Goal: Task Accomplishment & Management: Use online tool/utility

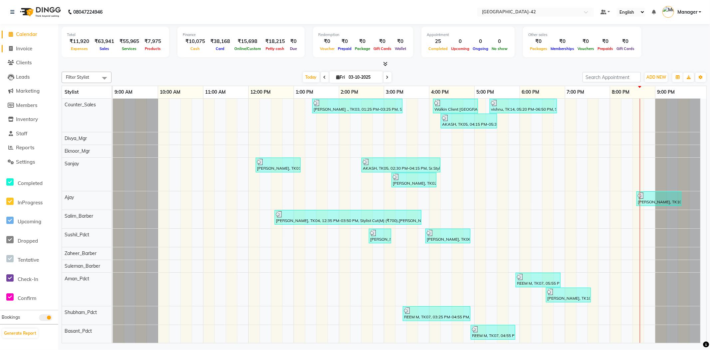
click at [28, 46] on span "Invoice" at bounding box center [24, 48] width 16 height 6
select select "service"
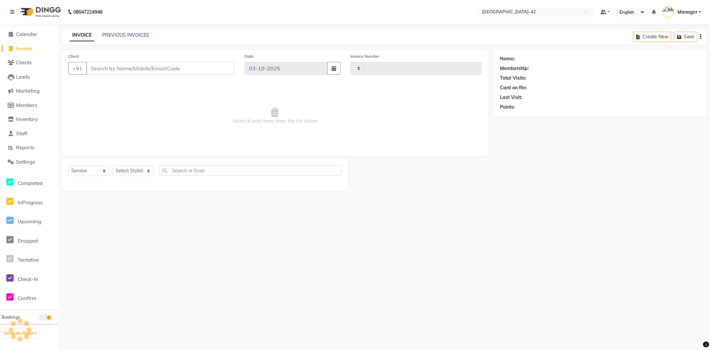
type input "0874"
select select "8692"
click at [133, 175] on select "Select Stylist" at bounding box center [134, 170] width 42 height 10
select select "87962"
click at [113, 166] on select "Select Stylist Ajay Aman_Pdct Amjad_asst Ankit_asst Asif_BRB Basant_Pdct [PERSO…" at bounding box center [134, 170] width 42 height 10
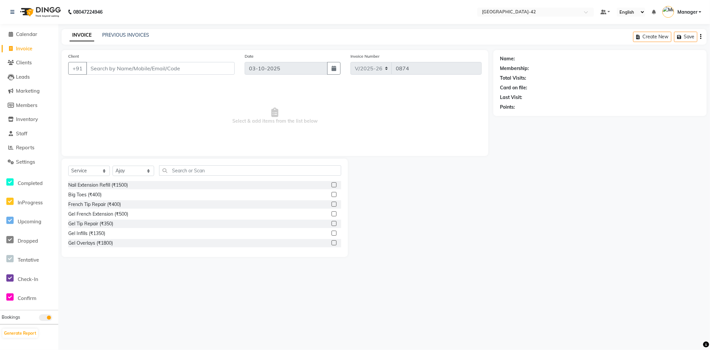
click at [217, 164] on div "Select Service Product Membership Package Voucher Prepaid Gift Card Select Styl…" at bounding box center [205, 207] width 286 height 98
click at [192, 170] on input "text" at bounding box center [250, 170] width 182 height 10
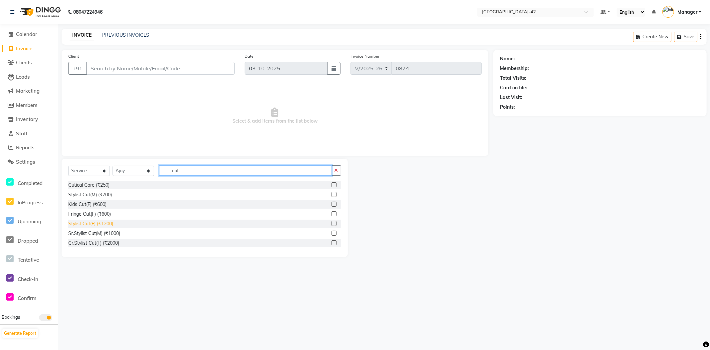
type input "cut"
click at [111, 224] on div "Stylist Cut(F) (₹1200)" at bounding box center [90, 223] width 45 height 7
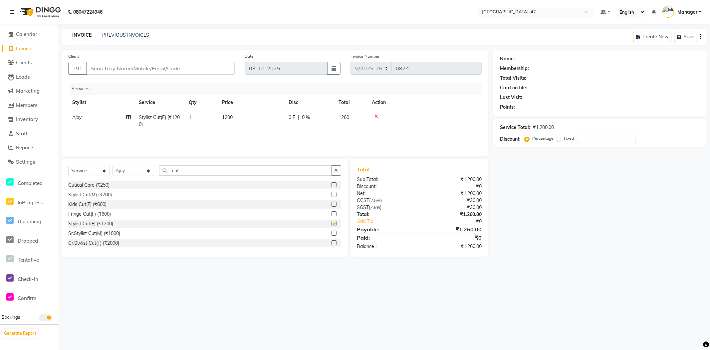
checkbox input "false"
click at [230, 119] on span "1200" at bounding box center [227, 117] width 11 height 6
click at [232, 119] on input "1" at bounding box center [232, 119] width 25 height 10
click at [285, 122] on td "0 F | 0 %" at bounding box center [310, 121] width 50 height 22
click at [273, 121] on input "1200" at bounding box center [282, 119] width 59 height 10
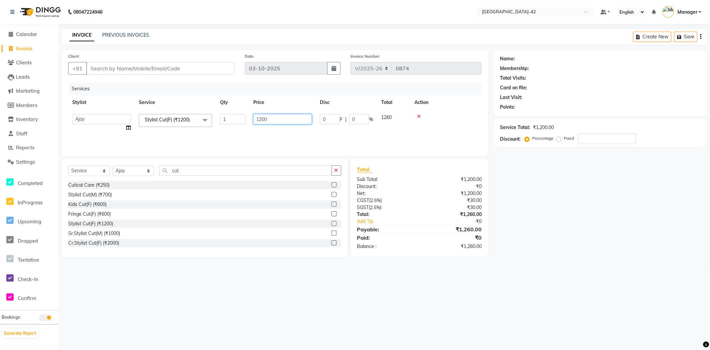
click at [273, 121] on input "1200" at bounding box center [282, 119] width 59 height 10
type input "1500"
click at [128, 72] on input "Client" at bounding box center [160, 68] width 148 height 13
type input "8"
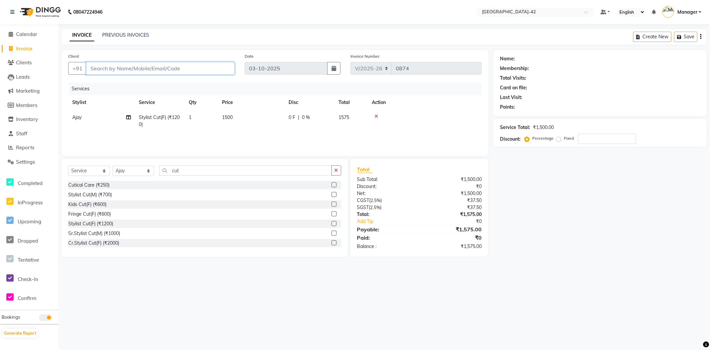
type input "0"
type input "8448339965"
click at [600, 215] on div "Name: Membership: Total Visits: Card on file: Last Visit: Points: Service Total…" at bounding box center [602, 153] width 218 height 207
click at [220, 69] on span "Add Client" at bounding box center [217, 68] width 26 height 7
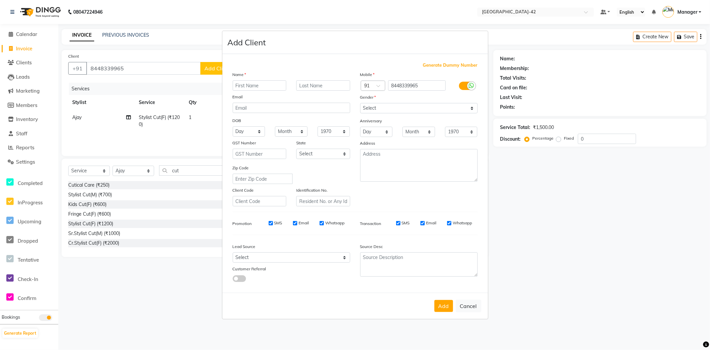
click at [276, 82] on input "text" at bounding box center [260, 85] width 54 height 10
type input "amanpreet"
type input "kaur"
drag, startPoint x: 425, startPoint y: 104, endPoint x: 428, endPoint y: 112, distance: 9.0
click at [425, 104] on select "Select Male Female Other Prefer Not To Say" at bounding box center [419, 108] width 118 height 10
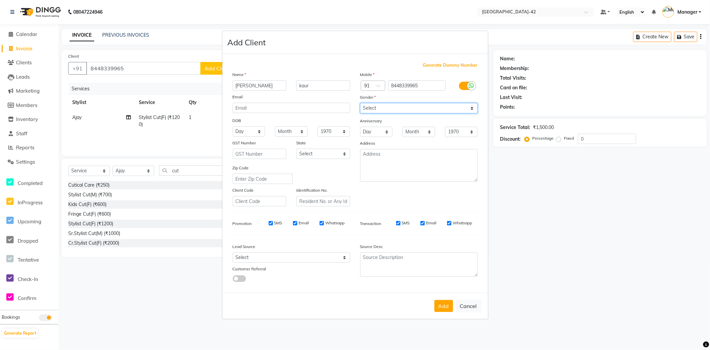
select select "female"
click at [360, 103] on select "Select Male Female Other Prefer Not To Say" at bounding box center [419, 108] width 118 height 10
click at [447, 305] on button "Add" at bounding box center [443, 306] width 19 height 12
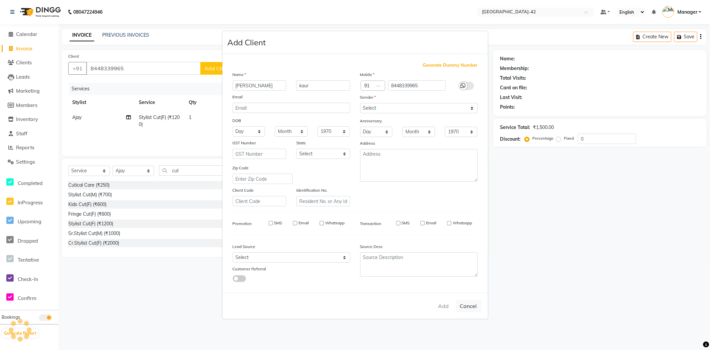
select select
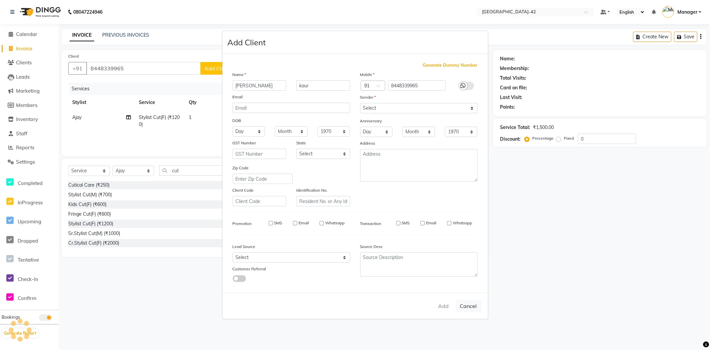
select select
checkbox input "false"
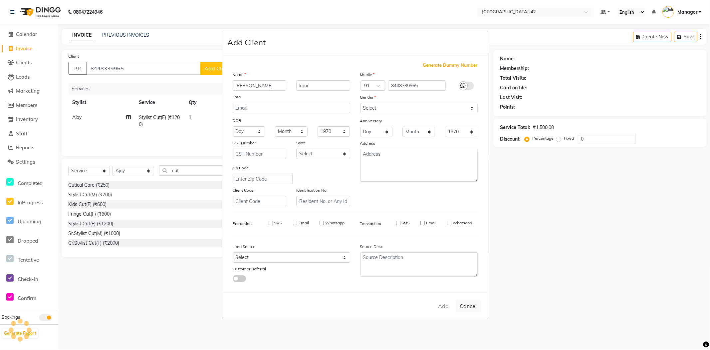
checkbox input "false"
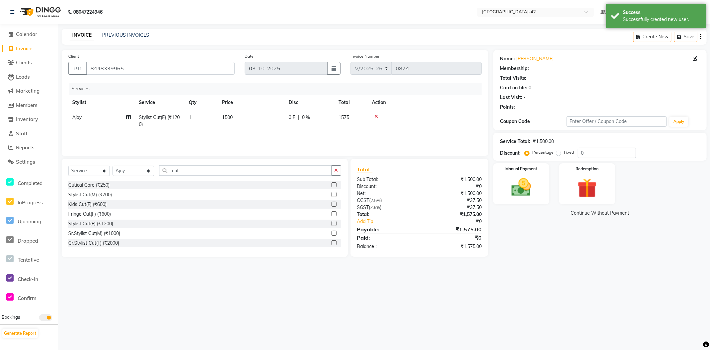
select select "1: Object"
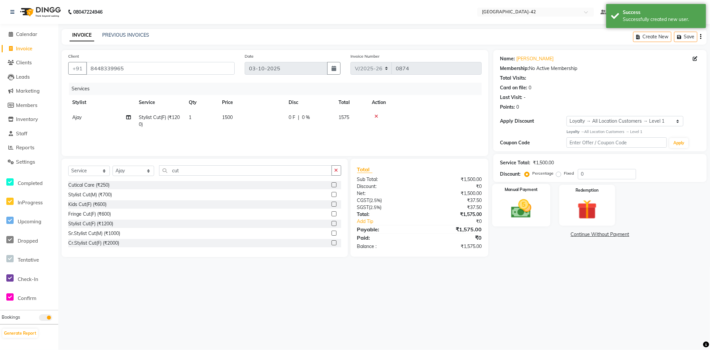
click at [517, 206] on img at bounding box center [521, 209] width 33 height 24
click at [545, 235] on span "UPI" at bounding box center [547, 235] width 10 height 8
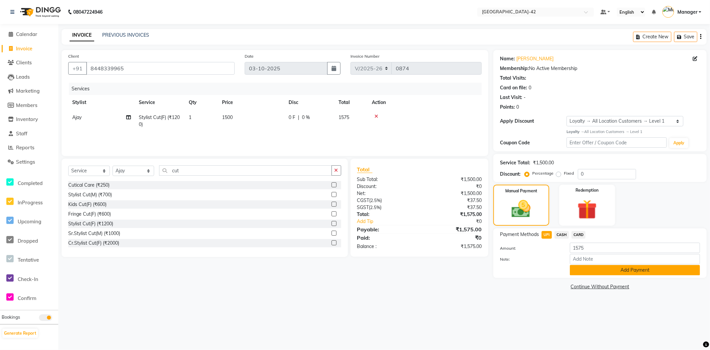
click at [620, 272] on button "Add Payment" at bounding box center [635, 270] width 130 height 10
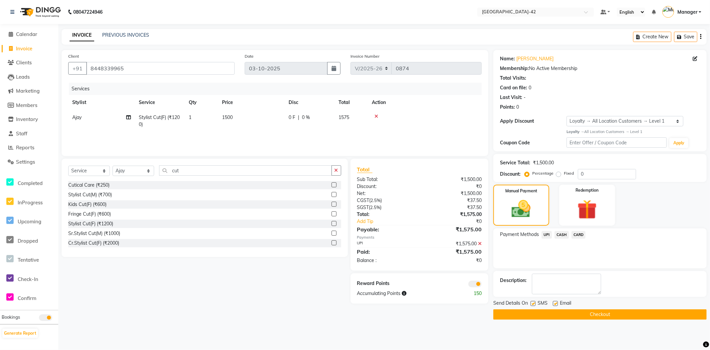
click at [620, 316] on button "Checkout" at bounding box center [599, 314] width 213 height 10
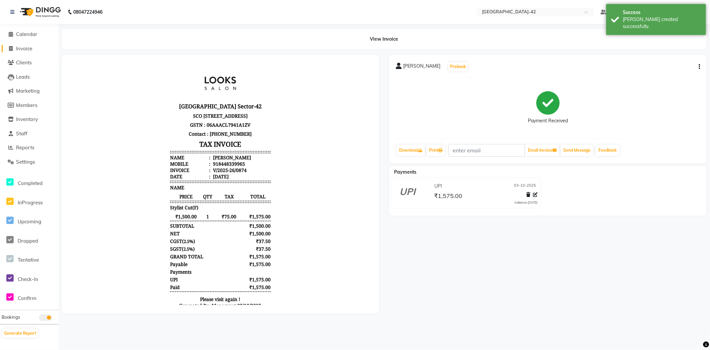
drag, startPoint x: 24, startPoint y: 48, endPoint x: 30, endPoint y: 48, distance: 6.0
click at [24, 48] on span "Invoice" at bounding box center [24, 48] width 16 height 6
select select "service"
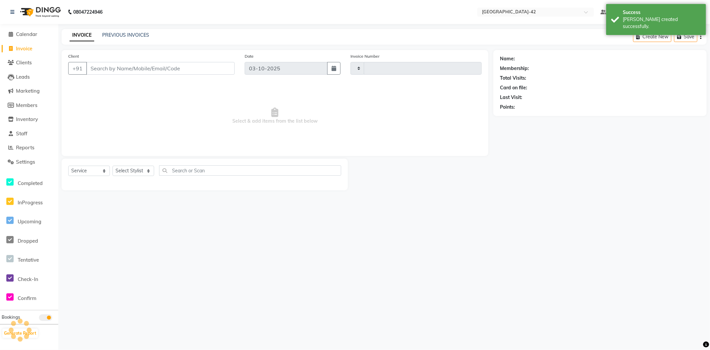
type input "0875"
select select "8692"
click at [31, 48] on span "Invoice" at bounding box center [24, 48] width 16 height 6
select select "8692"
select select "service"
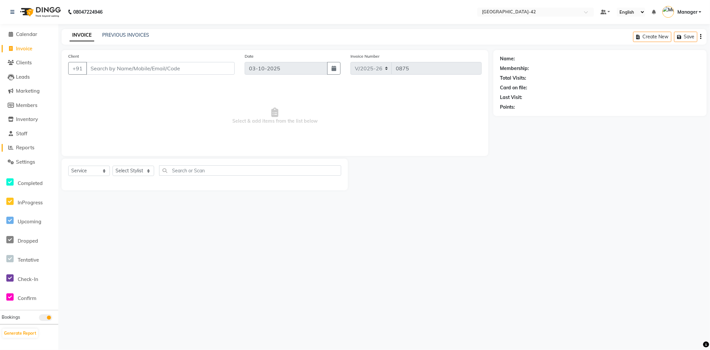
click at [32, 147] on span "Reports" at bounding box center [25, 147] width 18 height 6
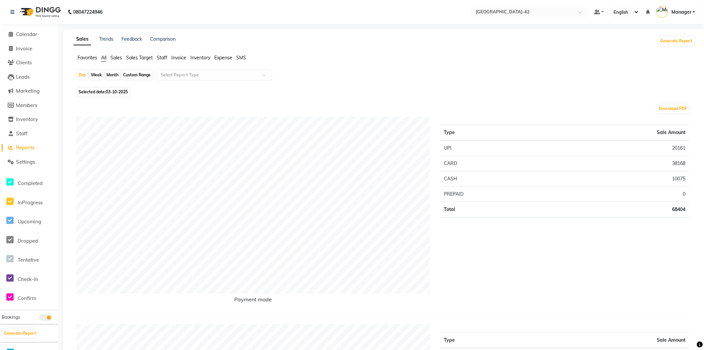
click at [162, 57] on span "Staff" at bounding box center [162, 58] width 11 height 6
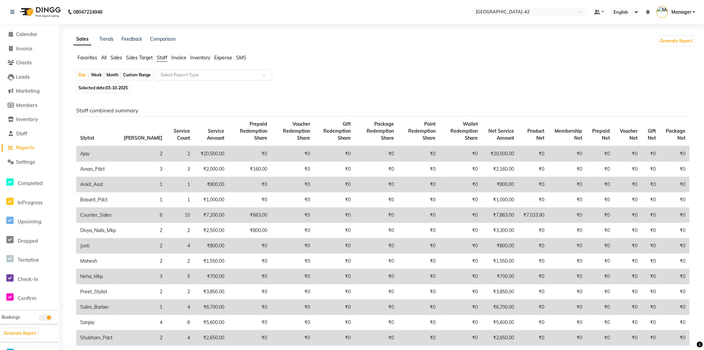
click at [194, 74] on input "text" at bounding box center [207, 75] width 96 height 7
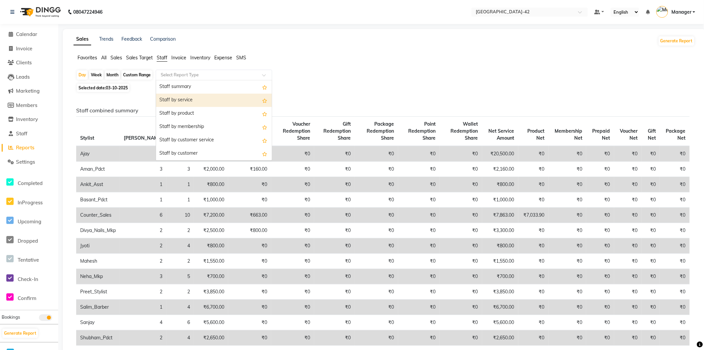
click at [201, 102] on div "Staff by service" at bounding box center [214, 100] width 116 height 13
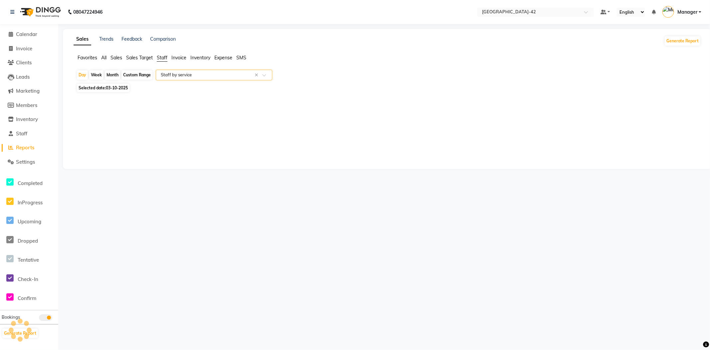
select select "full_report"
select select "csv"
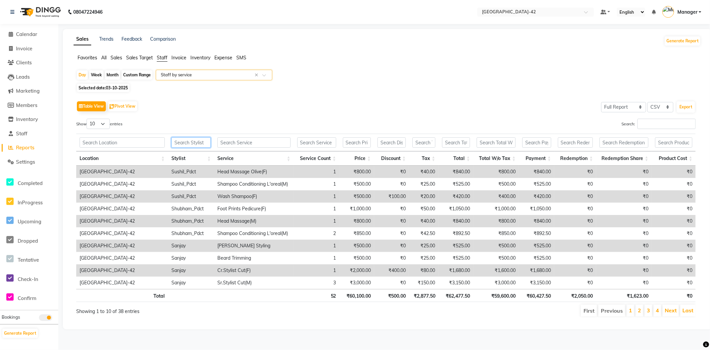
click at [203, 141] on input "text" at bounding box center [190, 142] width 39 height 10
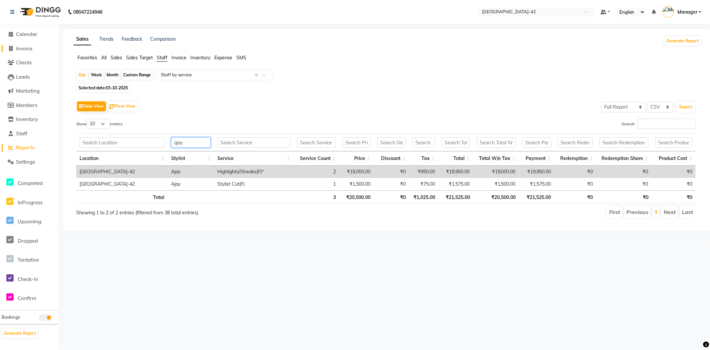
type input "ajay"
click at [32, 51] on span "Invoice" at bounding box center [24, 48] width 16 height 6
select select "service"
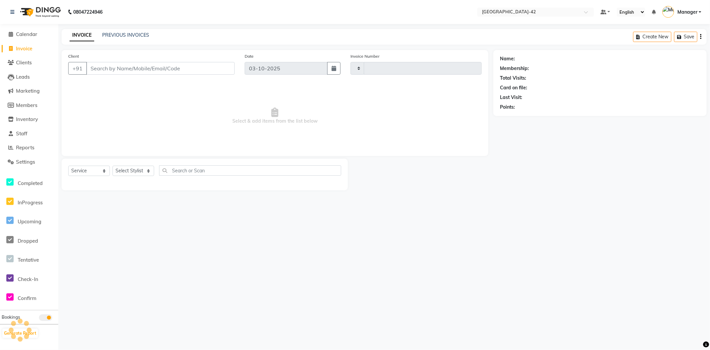
type input "0875"
select select "8692"
click at [143, 171] on select "Select Stylist Ajay Aman_Pdct Amjad_asst Ankit_asst Asif_BRB Basant_Pdct Bhupes…" at bounding box center [134, 170] width 42 height 10
select select "89835"
click at [113, 166] on select "Select Stylist Ajay Aman_Pdct Amjad_asst Ankit_asst Asif_BRB Basant_Pdct Bhupes…" at bounding box center [134, 170] width 42 height 10
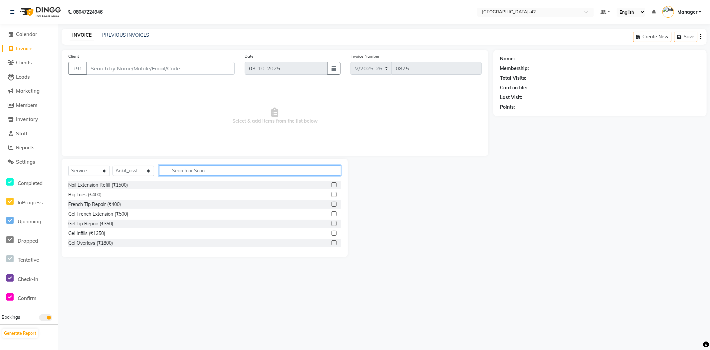
click at [202, 170] on input "text" at bounding box center [250, 170] width 182 height 10
type input "shampoo"
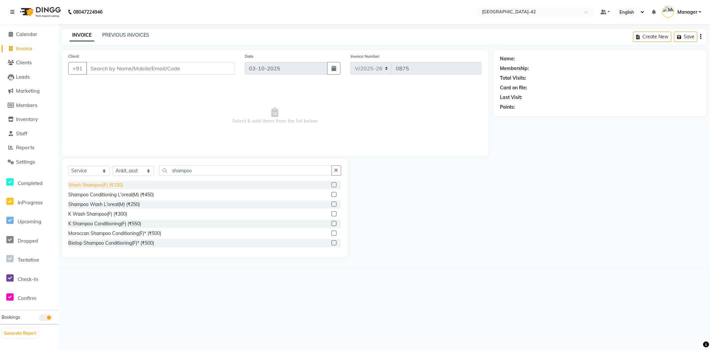
click at [117, 183] on div "Wash Shampoo(F) (₹150)" at bounding box center [95, 184] width 55 height 7
checkbox input "false"
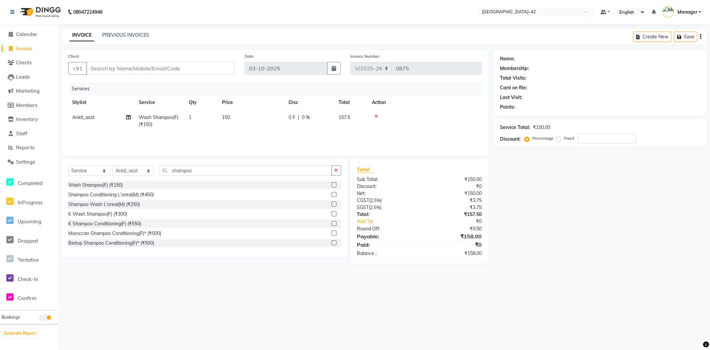
click at [228, 117] on span "150" at bounding box center [226, 117] width 8 height 6
select select "89835"
click at [245, 118] on td "150" at bounding box center [251, 121] width 67 height 22
select select "89835"
click at [272, 117] on input "150" at bounding box center [282, 119] width 59 height 10
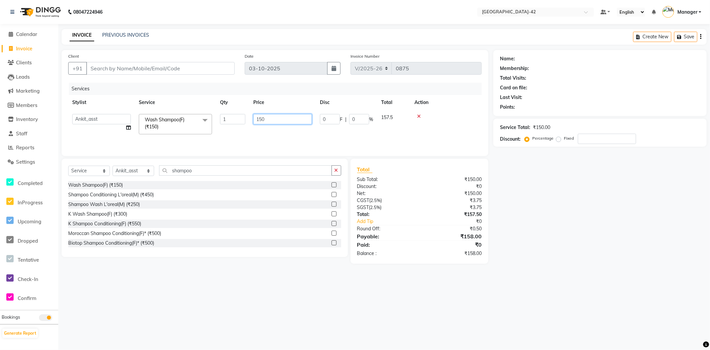
click at [272, 117] on input "150" at bounding box center [282, 119] width 59 height 10
type input "500"
click at [130, 73] on input "Client" at bounding box center [160, 68] width 148 height 13
type input "9"
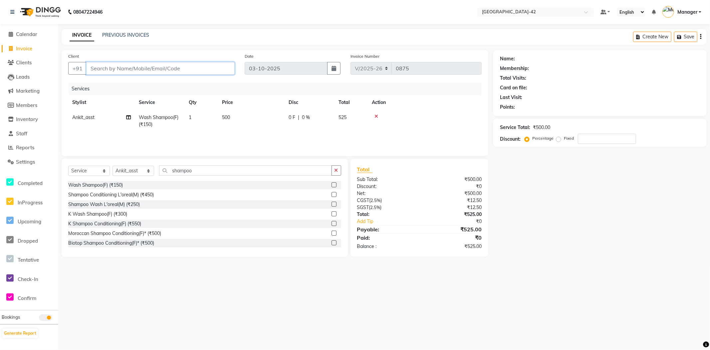
type input "0"
type input "9056136034"
click at [219, 68] on span "Add Client" at bounding box center [217, 68] width 26 height 7
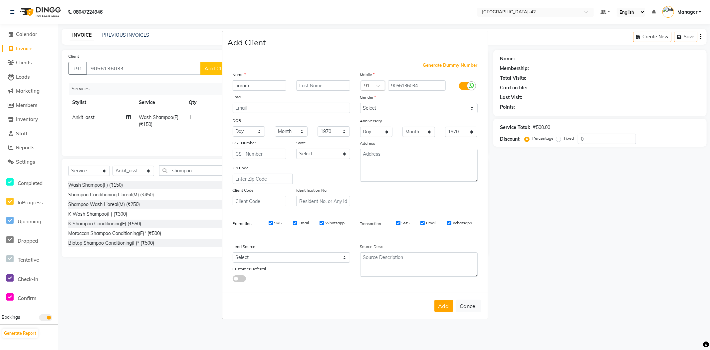
type input "param"
click at [421, 106] on select "Select Male Female Other Prefer Not To Say" at bounding box center [419, 108] width 118 height 10
select select "male"
click at [360, 103] on select "Select Male Female Other Prefer Not To Say" at bounding box center [419, 108] width 118 height 10
click at [446, 307] on button "Add" at bounding box center [443, 306] width 19 height 12
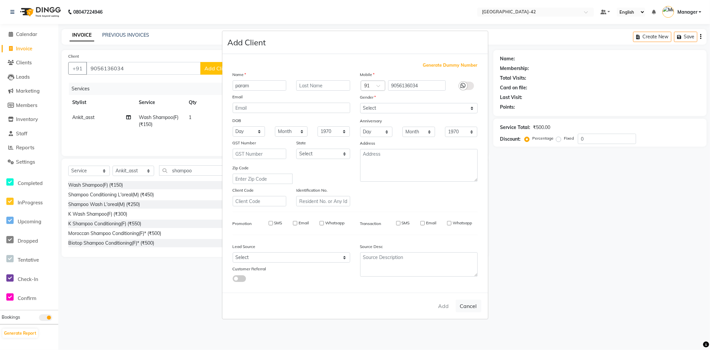
select select
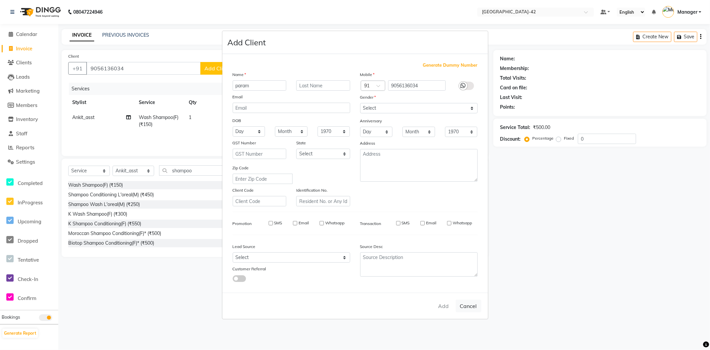
select select
checkbox input "false"
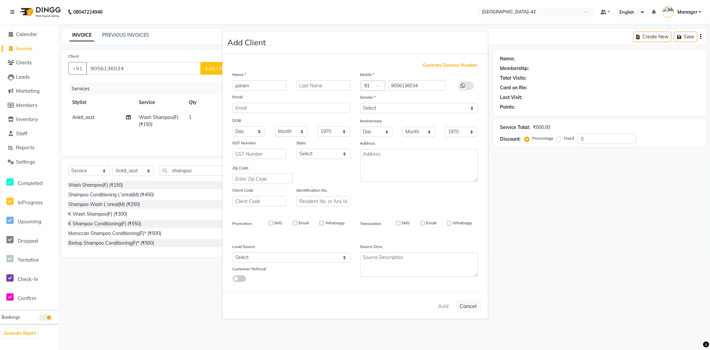
checkbox input "false"
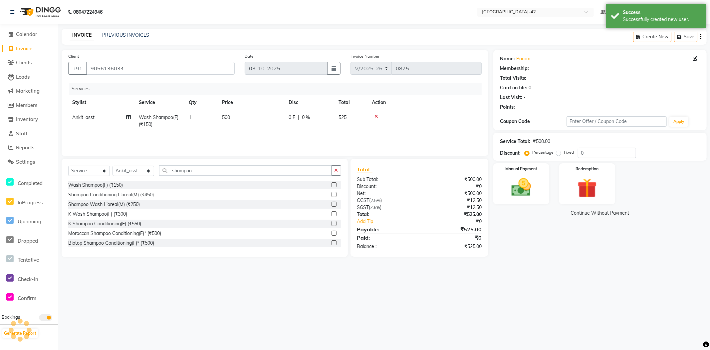
select select "1: Object"
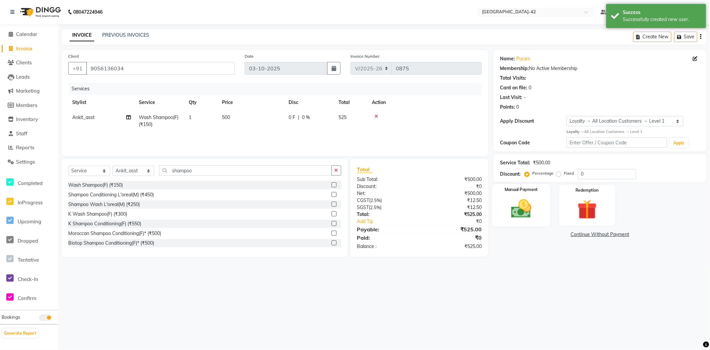
click at [540, 214] on div "Manual Payment" at bounding box center [521, 204] width 58 height 43
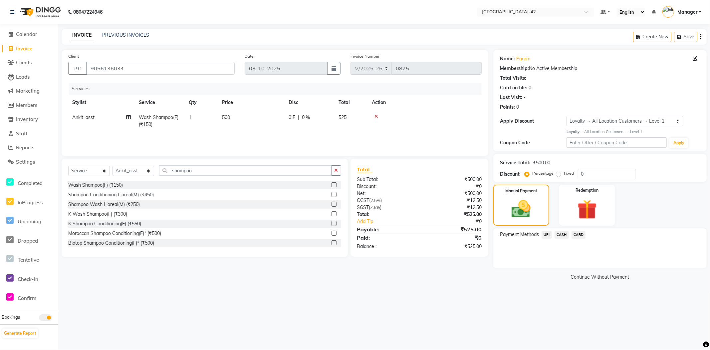
click at [563, 236] on span "CASH" at bounding box center [562, 235] width 14 height 8
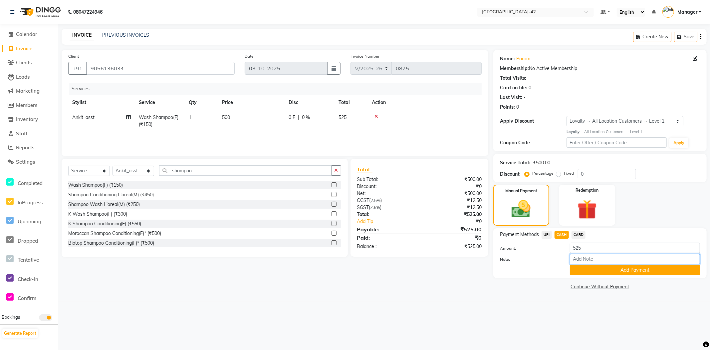
click at [611, 254] on input "Note:" at bounding box center [635, 259] width 130 height 10
click at [612, 254] on input "Note:" at bounding box center [635, 259] width 130 height 10
click at [591, 251] on input "525" at bounding box center [635, 247] width 130 height 10
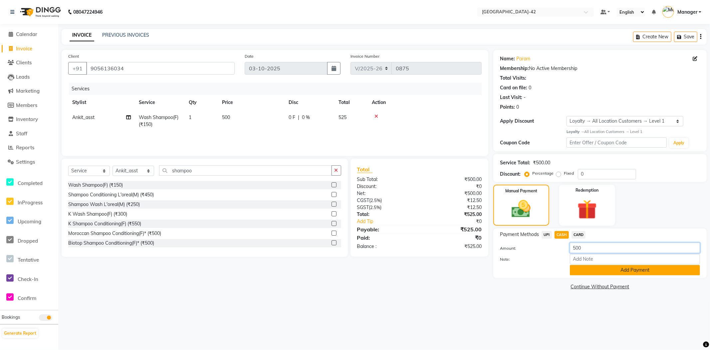
type input "500"
drag, startPoint x: 619, startPoint y: 270, endPoint x: 637, endPoint y: 267, distance: 18.5
click at [620, 270] on button "Add Payment" at bounding box center [635, 270] width 130 height 10
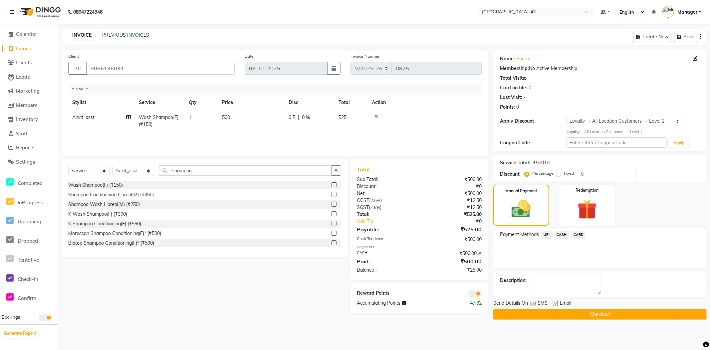
click at [546, 236] on span "UPI" at bounding box center [547, 235] width 10 height 8
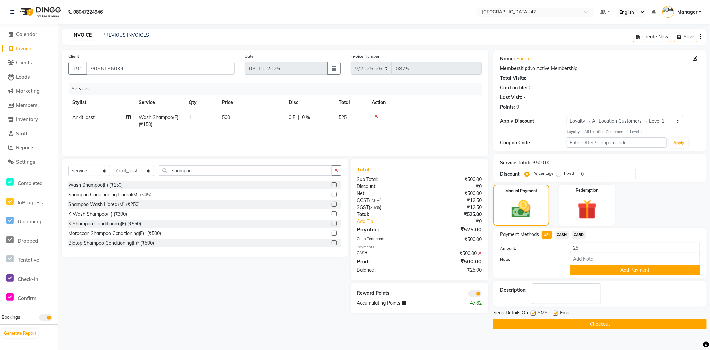
drag, startPoint x: 606, startPoint y: 270, endPoint x: 621, endPoint y: 283, distance: 19.8
click at [607, 270] on button "Add Payment" at bounding box center [635, 270] width 130 height 10
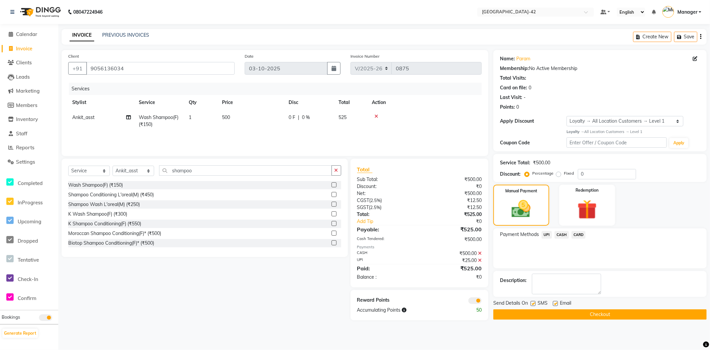
drag, startPoint x: 621, startPoint y: 311, endPoint x: 619, endPoint y: 315, distance: 4.6
click at [621, 311] on button "Checkout" at bounding box center [599, 314] width 213 height 10
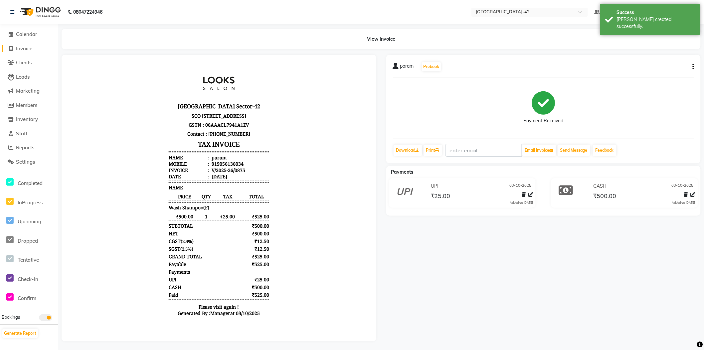
click at [25, 51] on span "Invoice" at bounding box center [24, 48] width 16 height 6
select select "service"
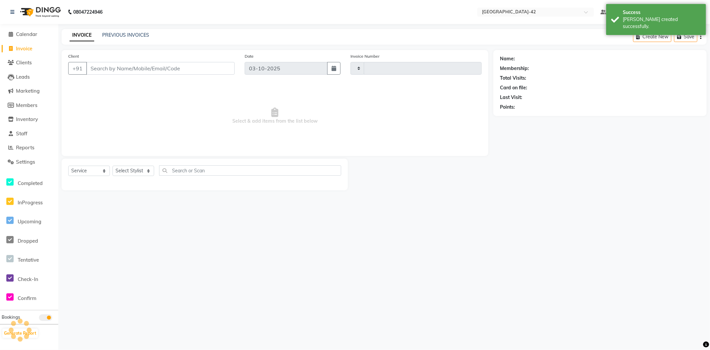
type input "0876"
select select "8692"
click at [30, 35] on span "Calendar" at bounding box center [26, 34] width 21 height 6
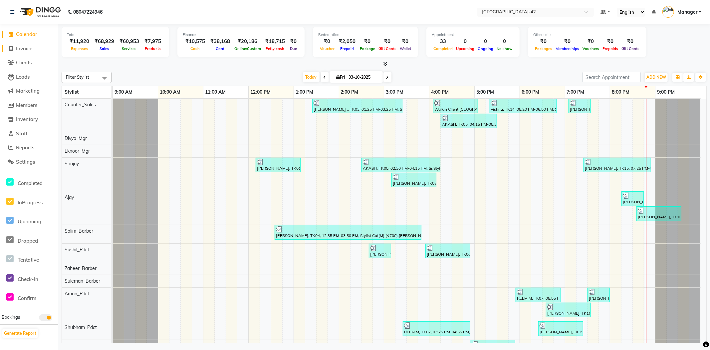
drag, startPoint x: 25, startPoint y: 48, endPoint x: 42, endPoint y: 54, distance: 18.0
click at [25, 48] on span "Invoice" at bounding box center [24, 48] width 16 height 6
select select "service"
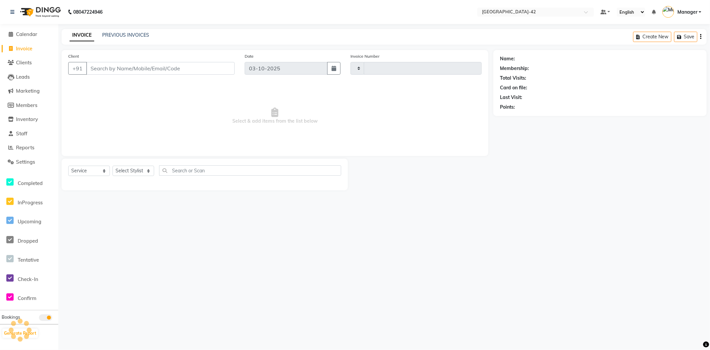
type input "0876"
select select "8692"
click at [161, 71] on input "Client" at bounding box center [160, 68] width 148 height 13
type input "9582690630"
click at [222, 67] on span "Add Client" at bounding box center [217, 68] width 26 height 7
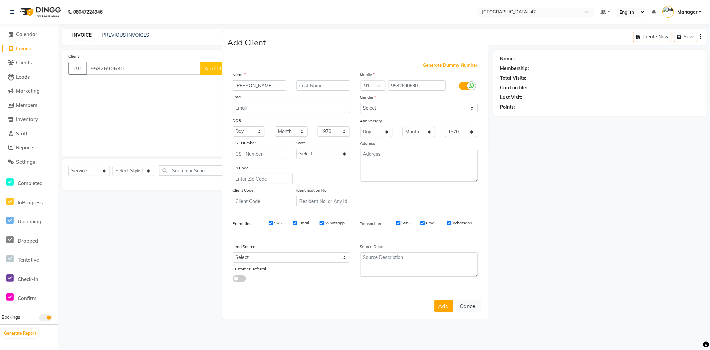
type input "sonia"
drag, startPoint x: 382, startPoint y: 109, endPoint x: 385, endPoint y: 112, distance: 4.5
click at [382, 109] on select "Select Male Female Other Prefer Not To Say" at bounding box center [419, 108] width 118 height 10
select select "female"
click at [360, 103] on select "Select Male Female Other Prefer Not To Say" at bounding box center [419, 108] width 118 height 10
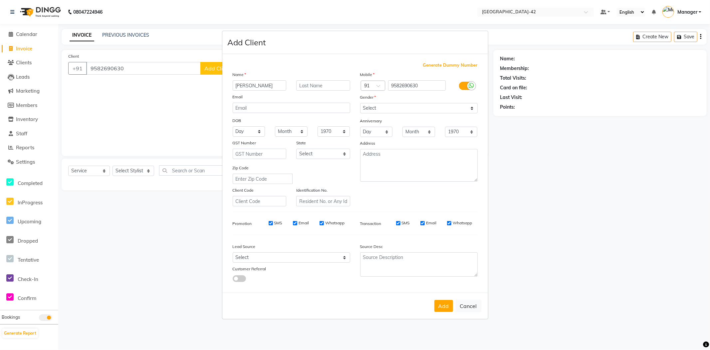
click at [444, 305] on button "Add" at bounding box center [443, 306] width 19 height 12
select select
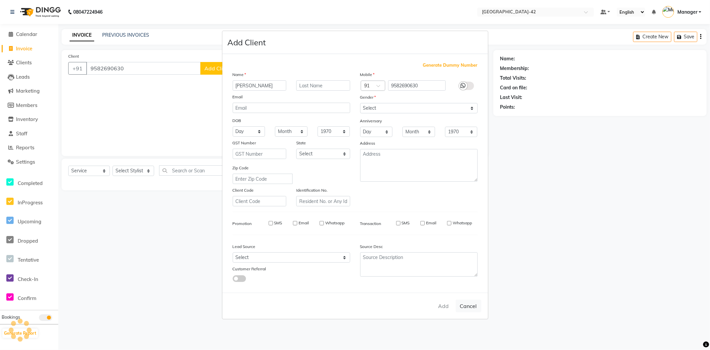
select select
checkbox input "false"
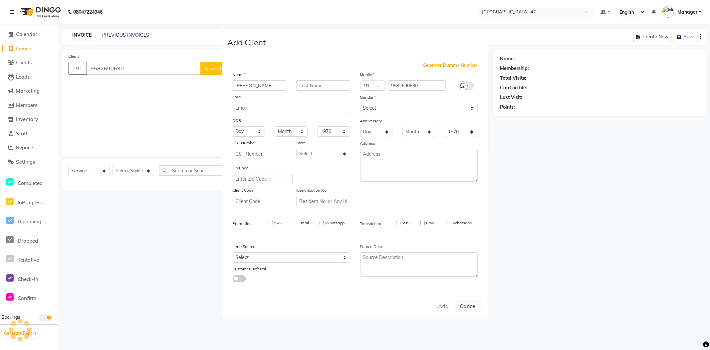
checkbox input "false"
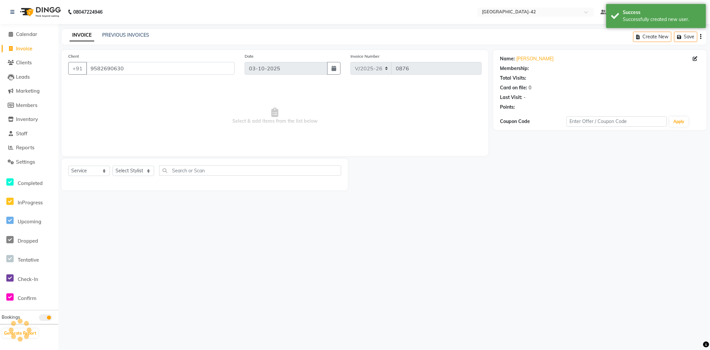
select select "1: Object"
click at [146, 174] on select "Select Stylist Ajay Aman_Pdct Amjad_asst Ankit_asst Asif_BRB Basant_Pdct Bhupes…" at bounding box center [134, 170] width 42 height 10
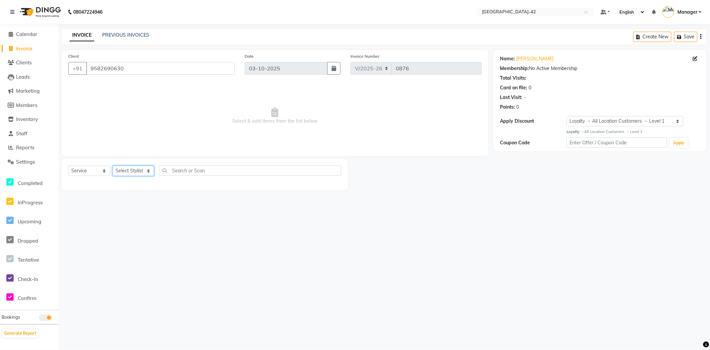
select select "87974"
click at [113, 166] on select "Select Stylist Ajay Aman_Pdct Amjad_asst Ankit_asst Asif_BRB Basant_Pdct Bhupes…" at bounding box center [134, 170] width 42 height 10
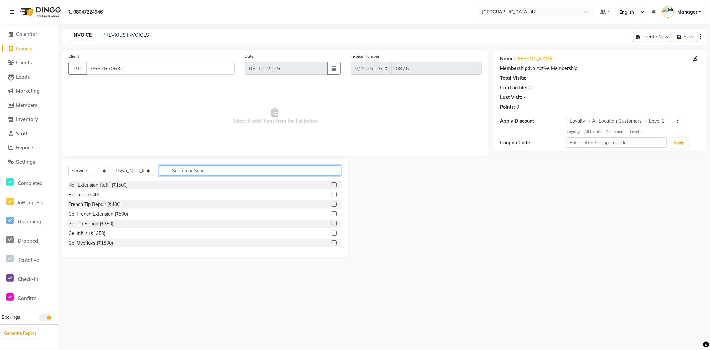
click at [191, 170] on input "text" at bounding box center [250, 170] width 182 height 10
click at [189, 170] on input "text" at bounding box center [250, 170] width 182 height 10
type input "gel ov"
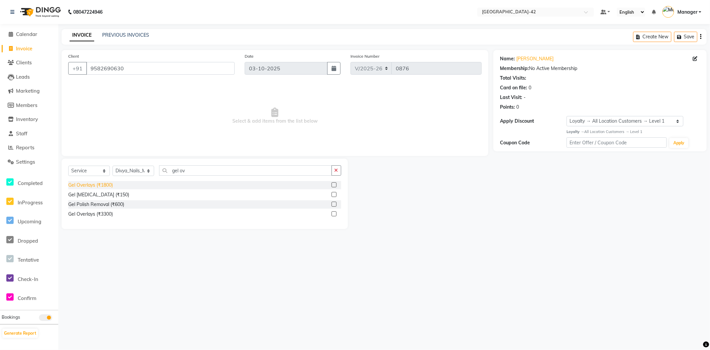
click at [102, 184] on div "Gel Overlays (₹1800)" at bounding box center [90, 184] width 45 height 7
checkbox input "false"
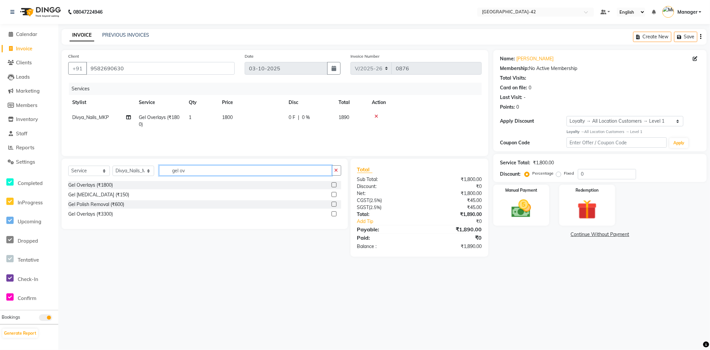
click at [202, 170] on input "gel ov" at bounding box center [245, 170] width 173 height 10
type input "g"
type input "tip"
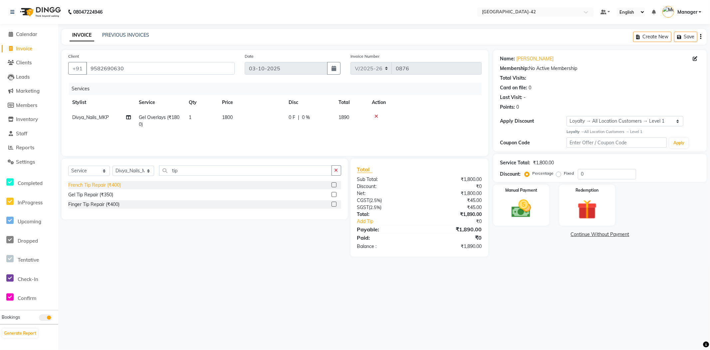
click at [121, 182] on div "French Tip Repair (₹400)" at bounding box center [94, 184] width 53 height 7
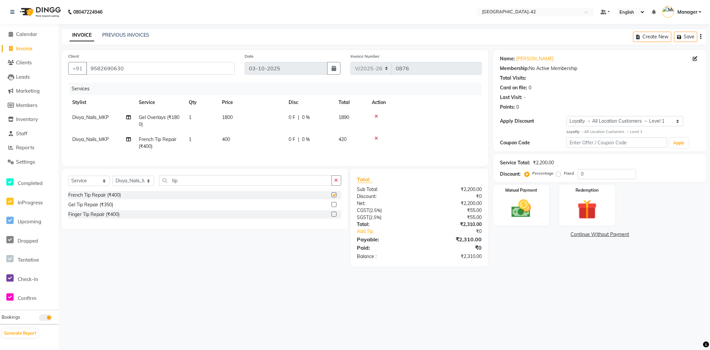
checkbox input "false"
click at [577, 293] on div "08047224946 Select Location × Looks Golf Avenue, Gurgaon Sector-42 Default Pane…" at bounding box center [355, 175] width 710 height 350
drag, startPoint x: 190, startPoint y: 185, endPoint x: 164, endPoint y: 185, distance: 25.6
click at [164, 185] on input "tip" at bounding box center [245, 180] width 173 height 10
click at [504, 302] on div "08047224946 Select Location × Looks Golf Avenue, Gurgaon Sector-42 Default Pane…" at bounding box center [355, 175] width 710 height 350
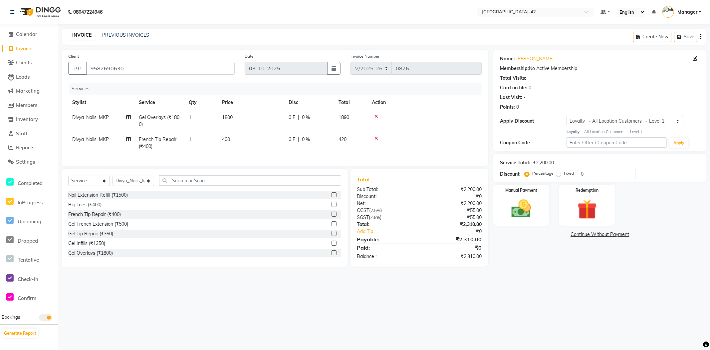
click at [567, 301] on div "08047224946 Select Location × Looks Golf Avenue, Gurgaon Sector-42 Default Pane…" at bounding box center [355, 175] width 710 height 350
click at [528, 210] on img at bounding box center [521, 209] width 33 height 24
click at [563, 233] on span "CASH" at bounding box center [562, 235] width 14 height 8
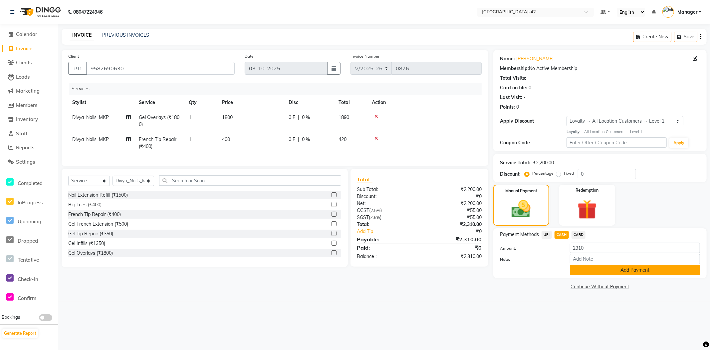
click at [601, 273] on button "Add Payment" at bounding box center [635, 270] width 130 height 10
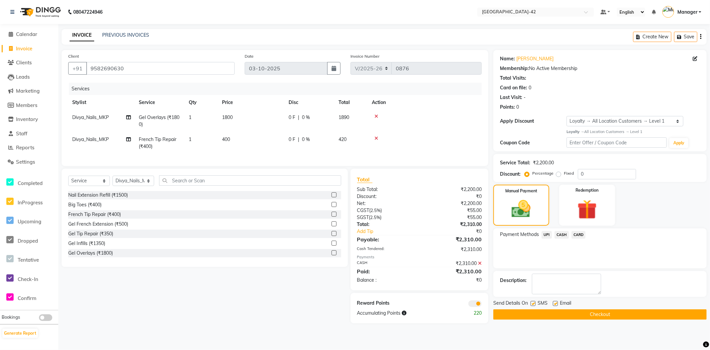
click at [574, 312] on button "Checkout" at bounding box center [599, 314] width 213 height 10
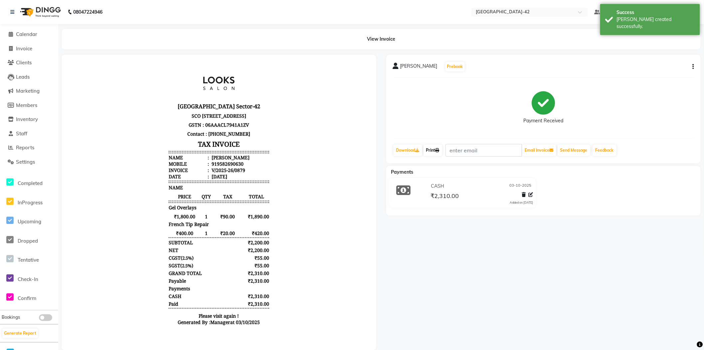
click at [435, 149] on link "Print" at bounding box center [433, 149] width 19 height 11
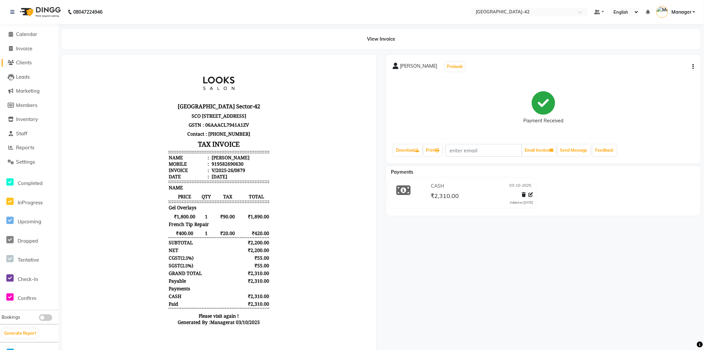
click at [24, 62] on span "Clients" at bounding box center [24, 62] width 16 height 6
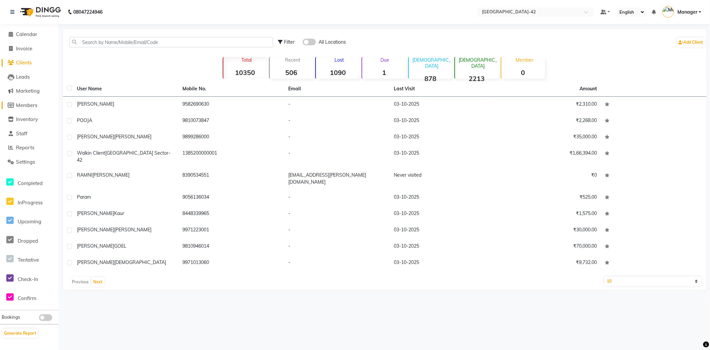
click at [29, 105] on span "Members" at bounding box center [26, 105] width 21 height 6
select select
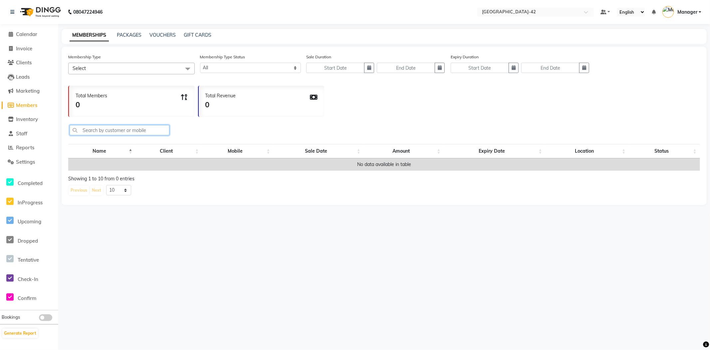
click at [109, 135] on input "text" at bounding box center [120, 130] width 100 height 10
click at [26, 132] on span "Staff" at bounding box center [21, 133] width 11 height 6
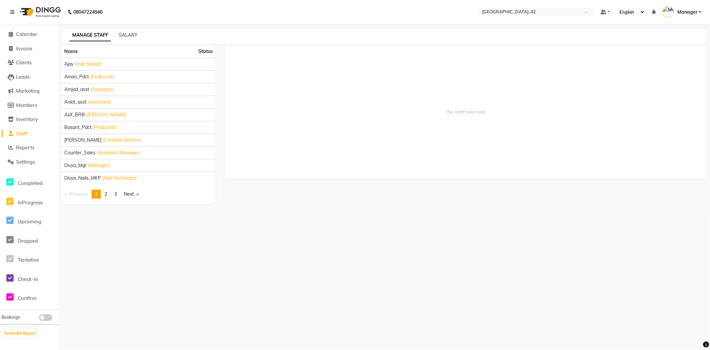
click at [91, 35] on link "MANAGE STAFF" at bounding box center [90, 35] width 41 height 12
click at [27, 61] on span "Clients" at bounding box center [24, 62] width 16 height 6
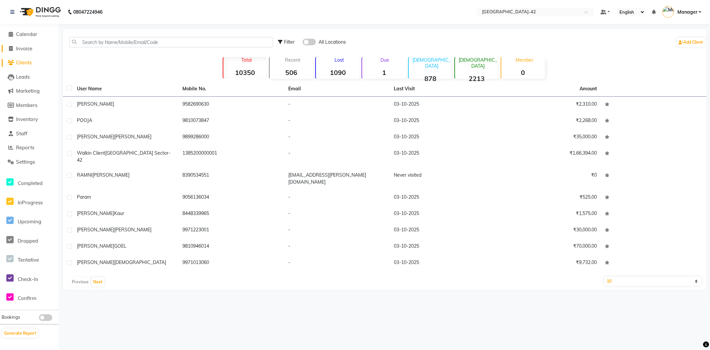
click at [25, 49] on span "Invoice" at bounding box center [24, 48] width 16 height 6
select select "service"
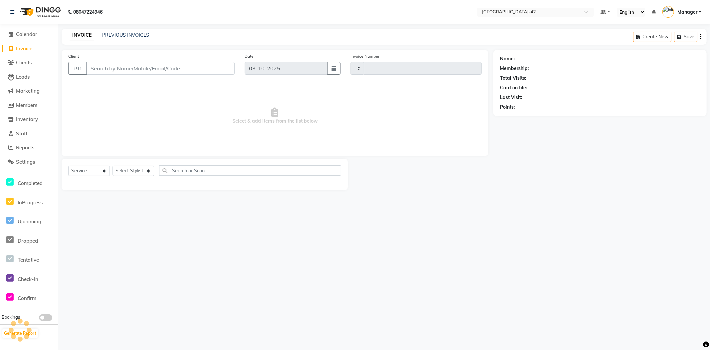
type input "0880"
select select "8692"
click at [34, 105] on span "Members" at bounding box center [26, 105] width 21 height 6
select select
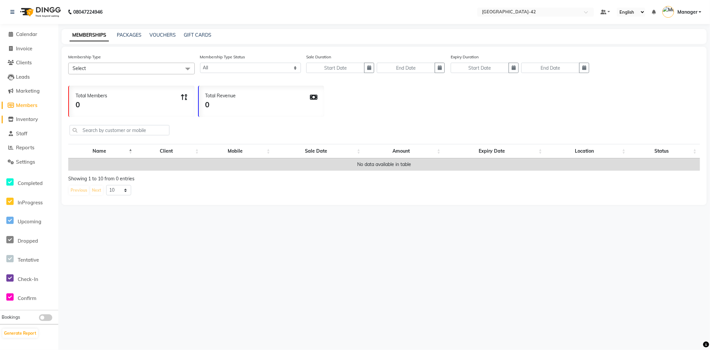
drag, startPoint x: 30, startPoint y: 119, endPoint x: 28, endPoint y: 127, distance: 7.7
click at [30, 120] on span "Inventory" at bounding box center [27, 119] width 22 height 6
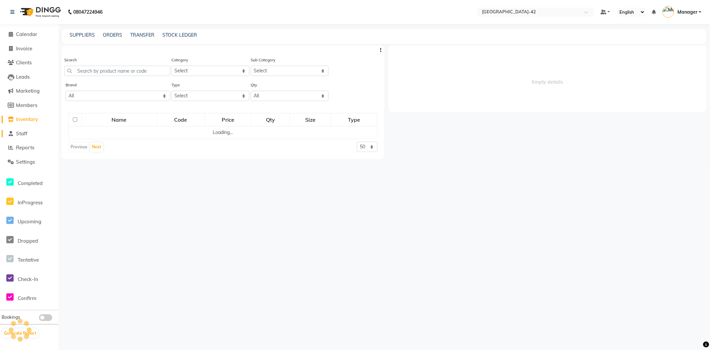
select select
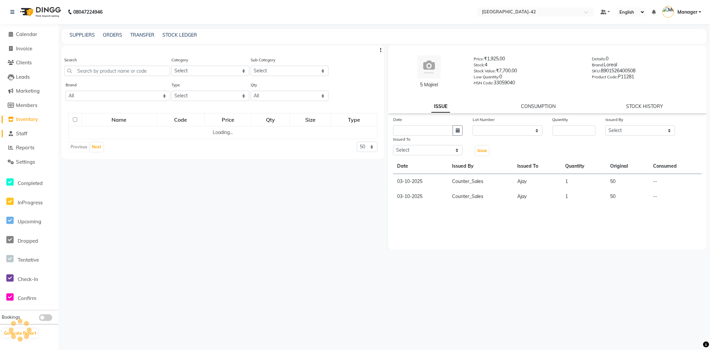
click at [27, 132] on span "Staff" at bounding box center [21, 133] width 11 height 6
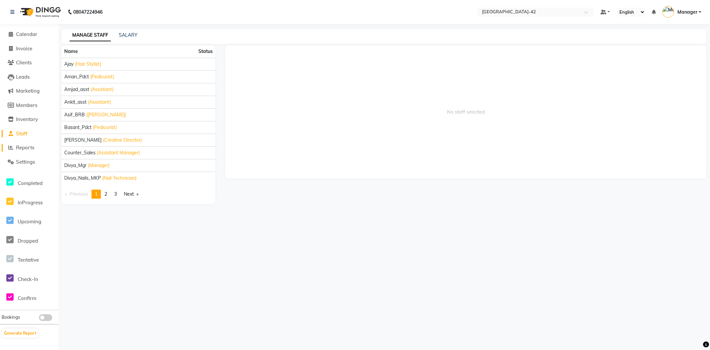
click at [25, 149] on span "Reports" at bounding box center [25, 147] width 18 height 6
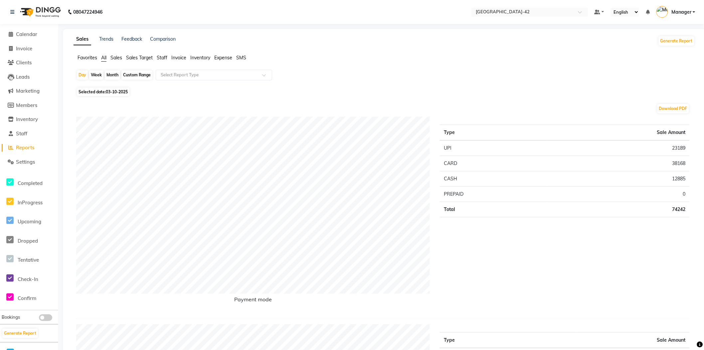
click at [166, 58] on span "Staff" at bounding box center [162, 58] width 11 height 6
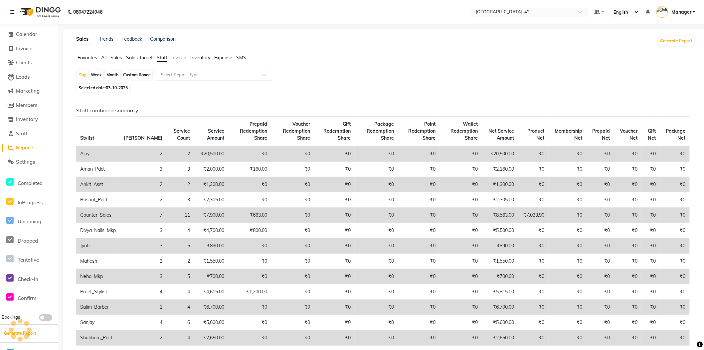
click at [212, 70] on div "Select Report Type" at bounding box center [214, 75] width 117 height 11
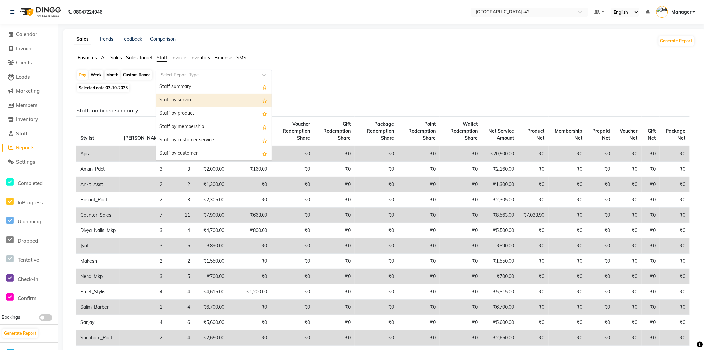
drag, startPoint x: 217, startPoint y: 100, endPoint x: 222, endPoint y: 108, distance: 9.9
click at [217, 100] on div "Staff by service" at bounding box center [214, 100] width 116 height 13
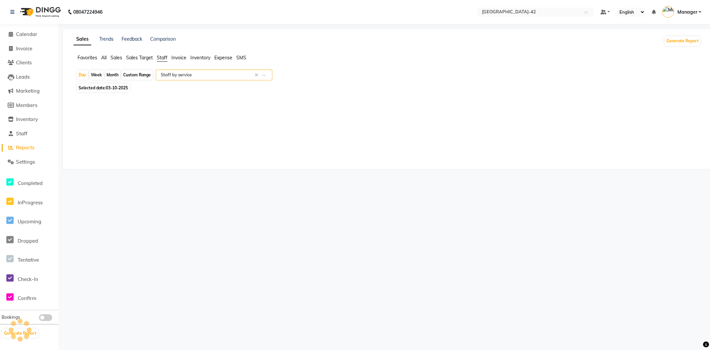
select select "full_report"
select select "csv"
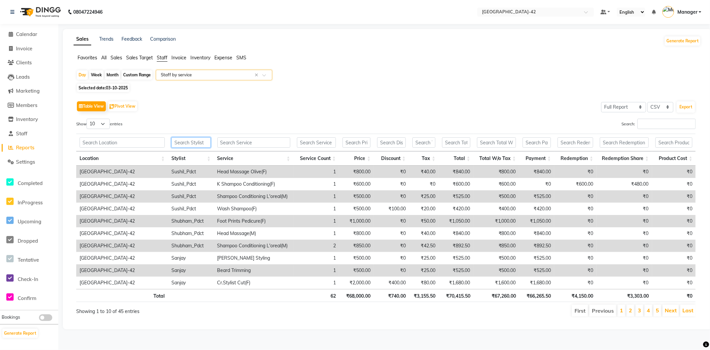
click at [203, 146] on input "text" at bounding box center [190, 142] width 39 height 10
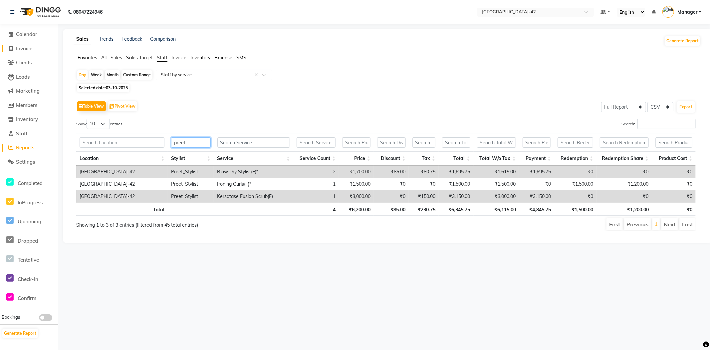
type input "preet"
click at [16, 49] on span "Invoice" at bounding box center [24, 48] width 16 height 6
select select "service"
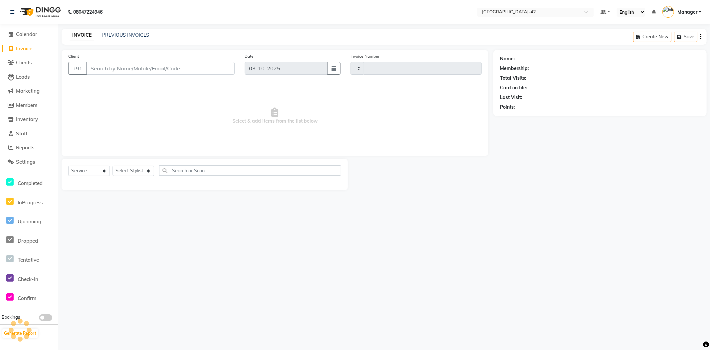
type input "0880"
select select "8692"
click at [27, 45] on span "Invoice" at bounding box center [24, 48] width 16 height 6
select select "8692"
select select "service"
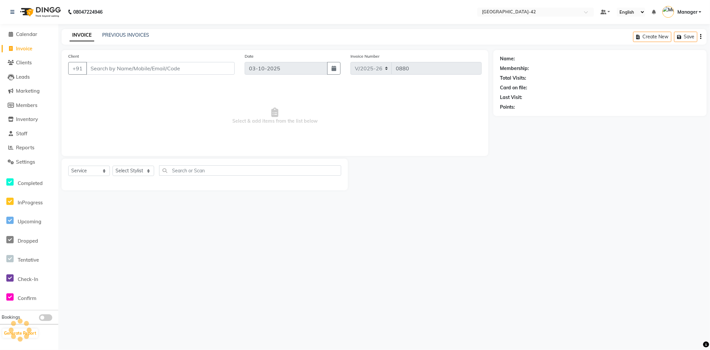
click at [33, 30] on li "Calendar" at bounding box center [29, 34] width 58 height 14
click at [28, 35] on span "Calendar" at bounding box center [26, 34] width 21 height 6
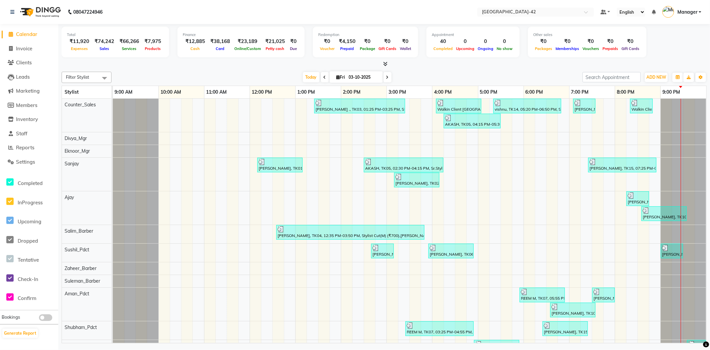
click at [28, 34] on span "Calendar" at bounding box center [26, 34] width 21 height 6
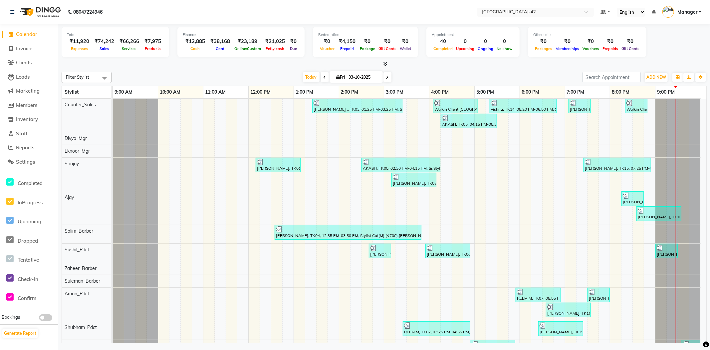
click at [20, 35] on span "Calendar" at bounding box center [26, 34] width 21 height 6
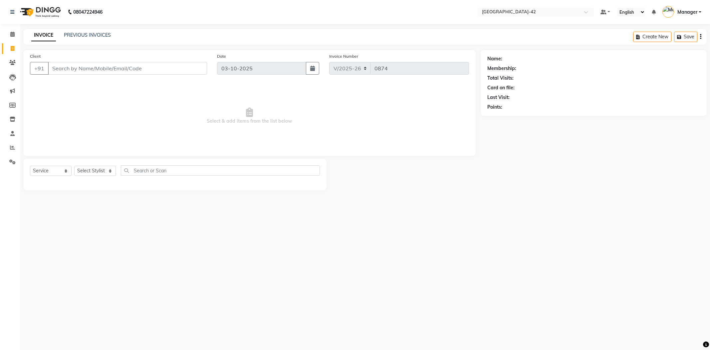
select select "8692"
select select "service"
drag, startPoint x: 100, startPoint y: 172, endPoint x: 107, endPoint y: 171, distance: 6.8
click at [100, 171] on select "Select Stylist Ajay Aman_Pdct Amjad_asst Ankit_asst Asif_BRB Basant_Pdct [PERSO…" at bounding box center [95, 170] width 42 height 10
select select "87714"
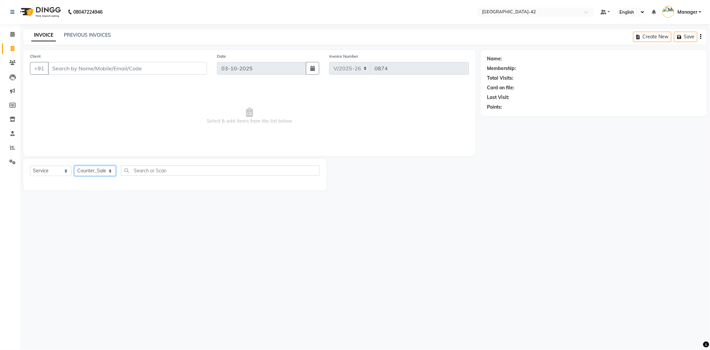
click at [74, 166] on select "Select Stylist Ajay Aman_Pdct Amjad_asst Ankit_asst Asif_BRB Basant_Pdct Bhupes…" at bounding box center [95, 170] width 42 height 10
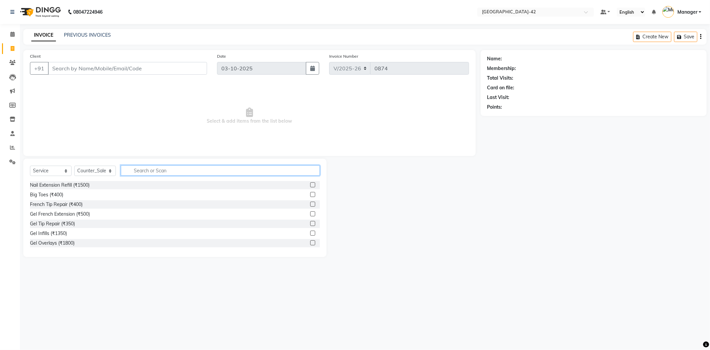
click at [181, 170] on input "text" at bounding box center [220, 170] width 199 height 10
type input "h"
type input "cut"
drag, startPoint x: 59, startPoint y: 195, endPoint x: 87, endPoint y: 191, distance: 27.6
click at [60, 195] on div "Stylist Cut(M) (₹700)" at bounding box center [52, 194] width 44 height 7
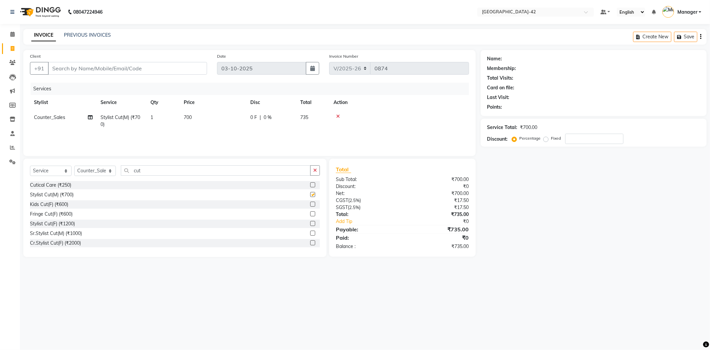
checkbox input "false"
drag, startPoint x: 126, startPoint y: 54, endPoint x: 129, endPoint y: 61, distance: 7.7
click at [128, 58] on div "Client +91" at bounding box center [118, 66] width 187 height 27
click at [133, 64] on input "Client" at bounding box center [127, 68] width 159 height 13
type input "1"
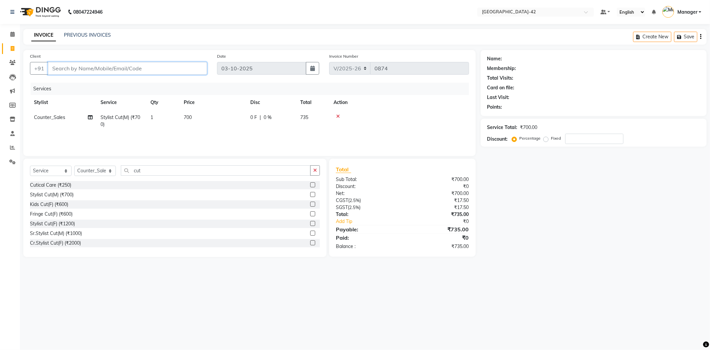
type input "0"
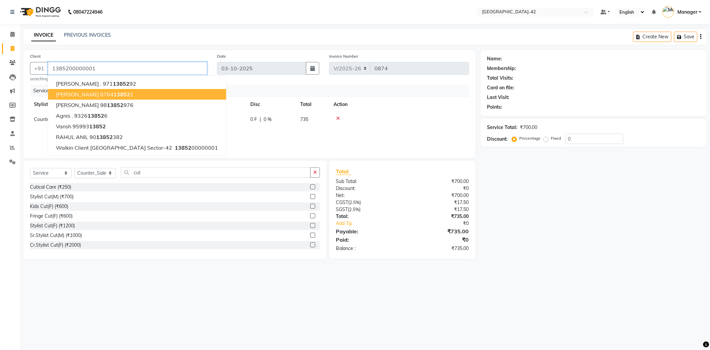
type input "1385200000001"
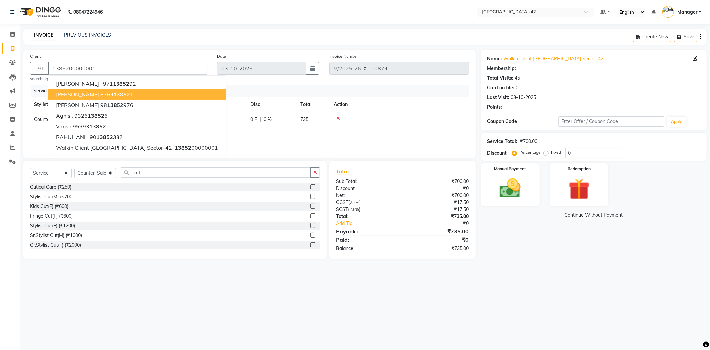
select select "1: Object"
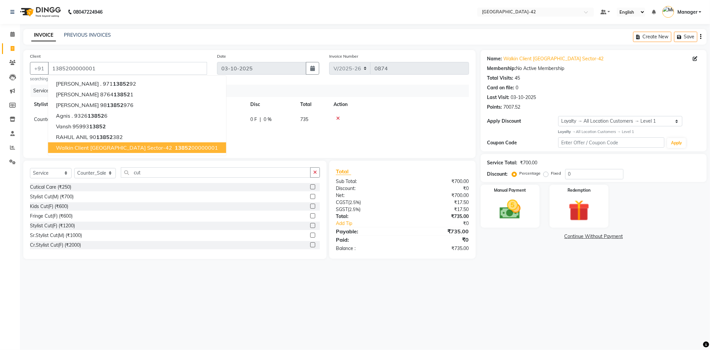
drag, startPoint x: 161, startPoint y: 148, endPoint x: 167, endPoint y: 148, distance: 6.3
click at [175, 148] on span "13852" at bounding box center [183, 147] width 17 height 7
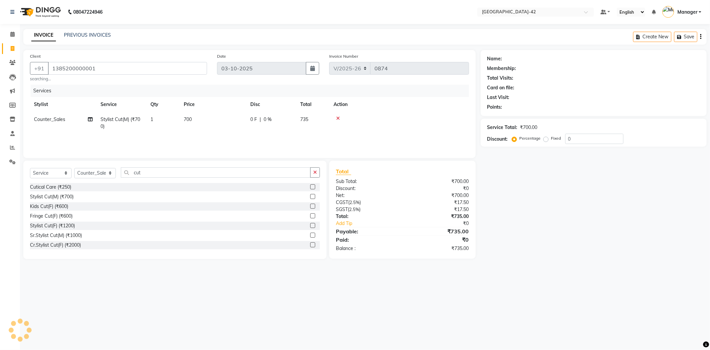
select select "1: Object"
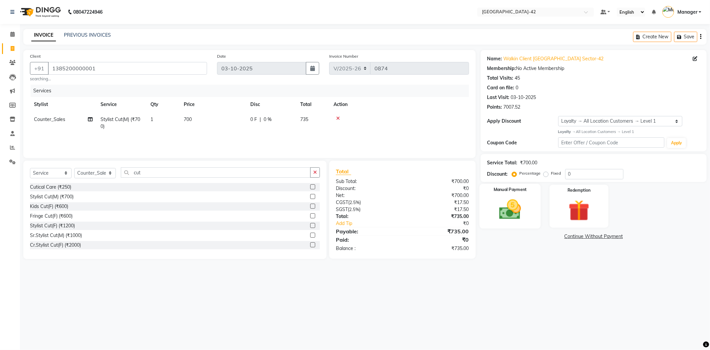
click at [531, 200] on div "Manual Payment" at bounding box center [509, 205] width 61 height 45
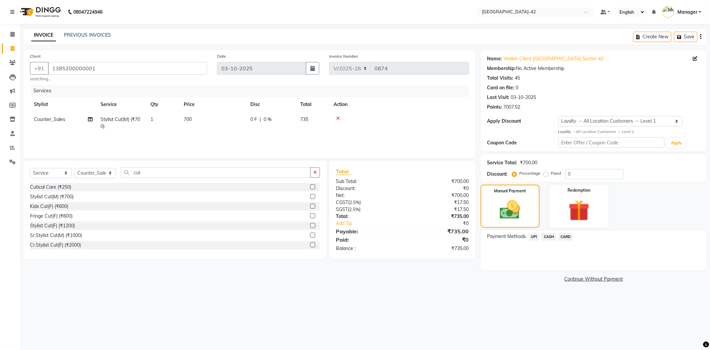
click at [535, 238] on span "UPI" at bounding box center [534, 237] width 10 height 8
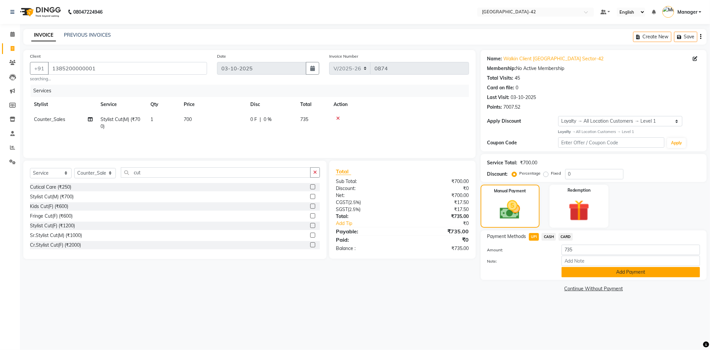
click at [574, 272] on button "Add Payment" at bounding box center [631, 272] width 138 height 10
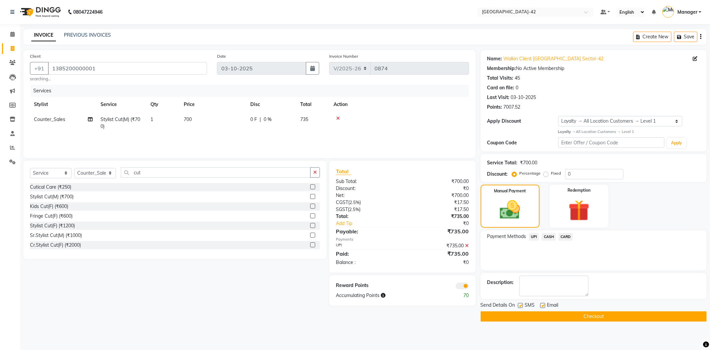
click at [571, 317] on button "Checkout" at bounding box center [594, 316] width 226 height 10
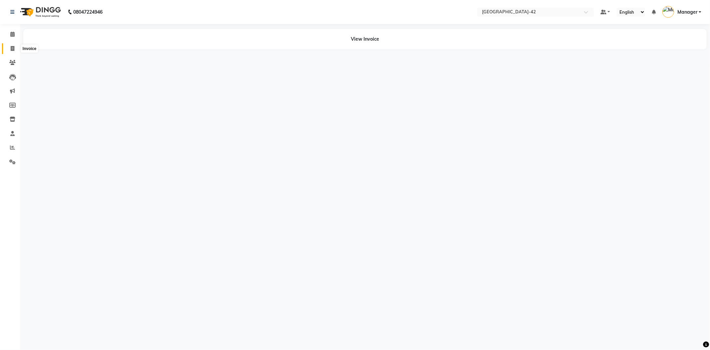
click at [12, 52] on span at bounding box center [13, 49] width 12 height 8
select select "service"
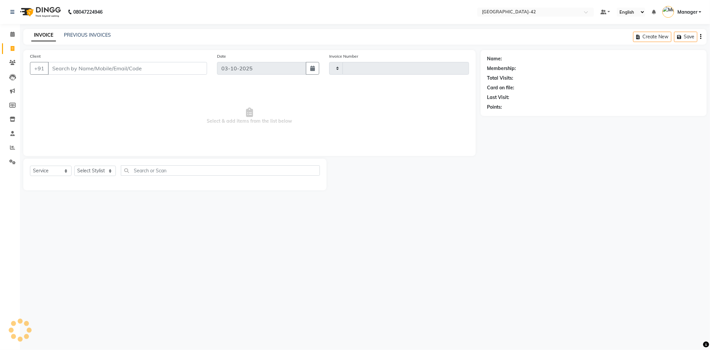
type input "0877"
select select "8692"
click at [15, 35] on span at bounding box center [13, 35] width 12 height 8
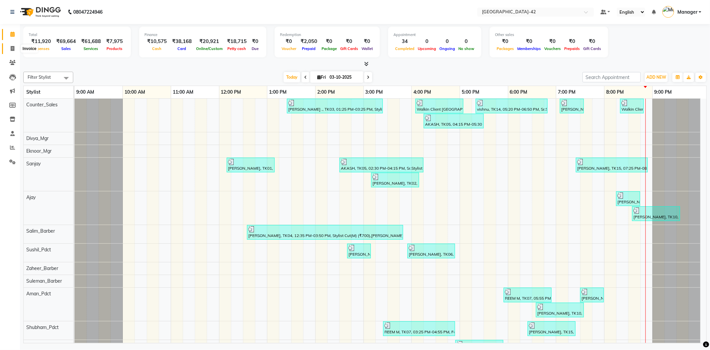
drag, startPoint x: 12, startPoint y: 48, endPoint x: 17, endPoint y: 45, distance: 5.7
click at [12, 47] on icon at bounding box center [13, 48] width 4 height 5
select select "8692"
select select "service"
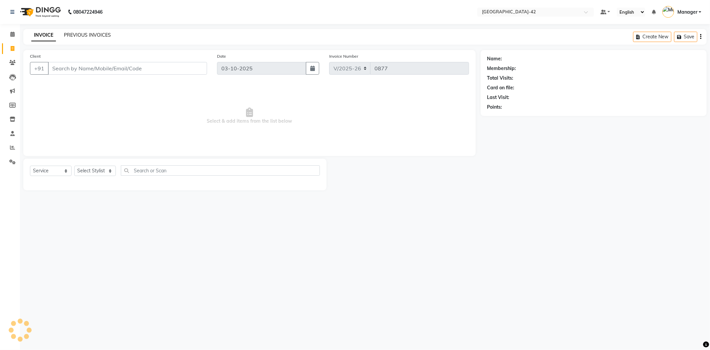
click at [94, 37] on link "PREVIOUS INVOICES" at bounding box center [87, 35] width 47 height 6
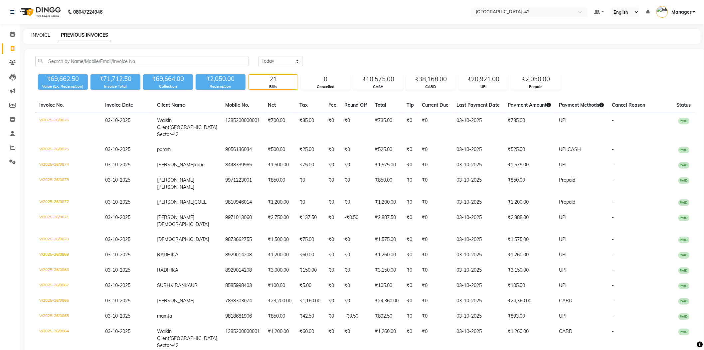
click at [41, 34] on link "INVOICE" at bounding box center [40, 35] width 19 height 6
select select "service"
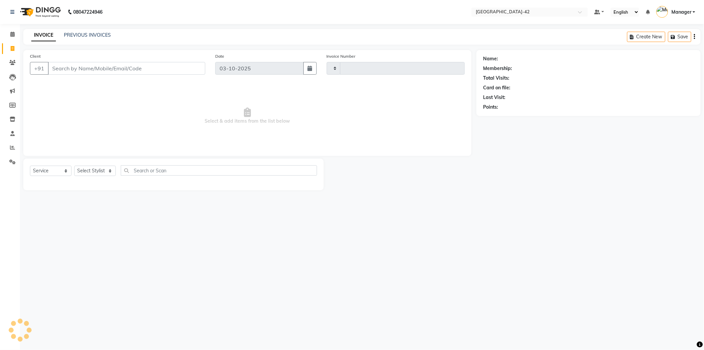
type input "0877"
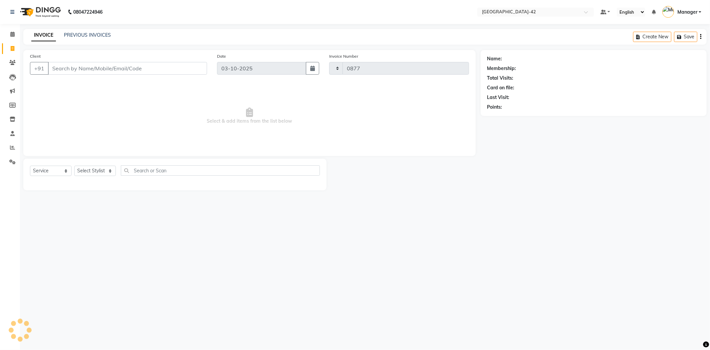
select select "8692"
click at [12, 34] on icon at bounding box center [12, 34] width 4 height 5
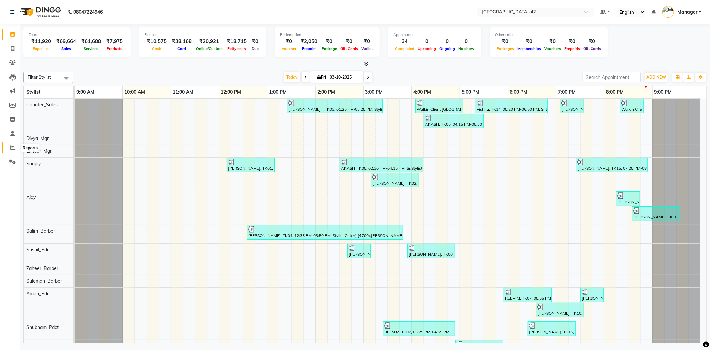
drag, startPoint x: 15, startPoint y: 148, endPoint x: 11, endPoint y: 149, distance: 4.1
click at [15, 148] on span at bounding box center [13, 148] width 12 height 8
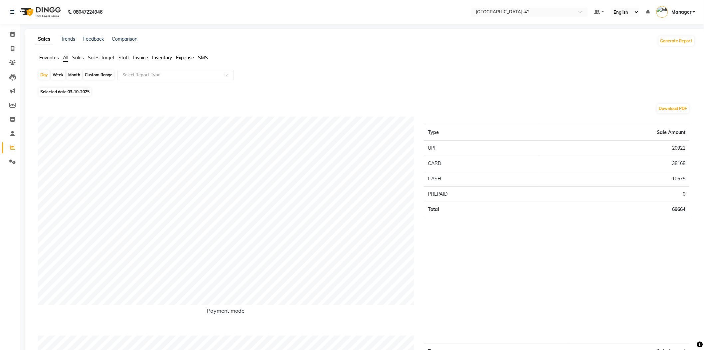
click at [124, 57] on span "Staff" at bounding box center [124, 58] width 11 height 6
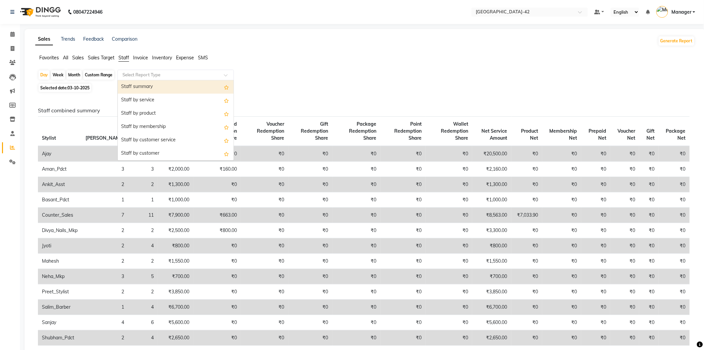
click at [200, 75] on input "text" at bounding box center [169, 75] width 96 height 7
click at [181, 98] on div "Staff by service" at bounding box center [176, 100] width 116 height 13
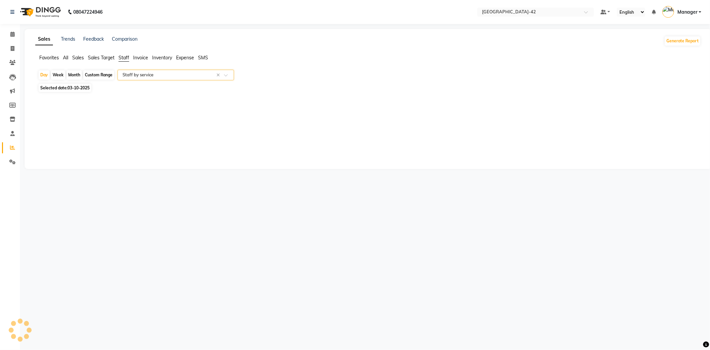
select select "full_report"
select select "csv"
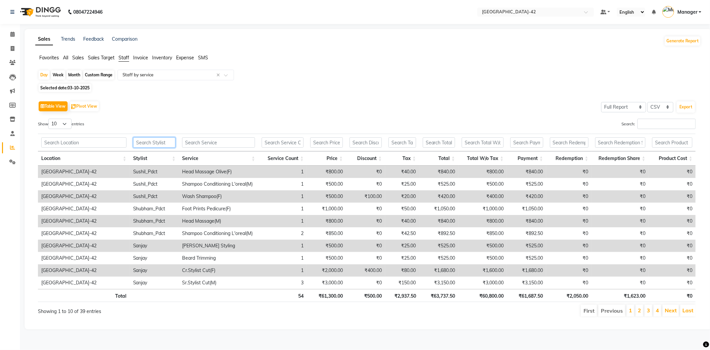
click at [161, 143] on input "text" at bounding box center [154, 142] width 43 height 10
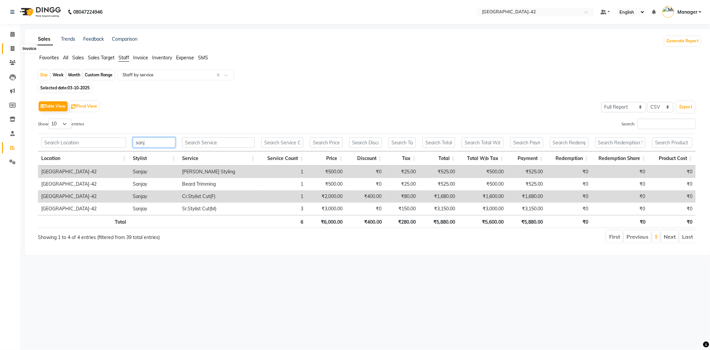
type input "sanj"
click at [13, 50] on icon at bounding box center [13, 48] width 4 height 5
select select "8692"
select select "service"
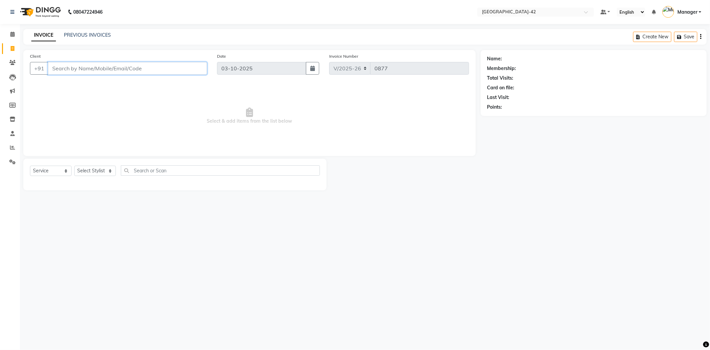
click at [138, 69] on input "Client" at bounding box center [127, 68] width 159 height 13
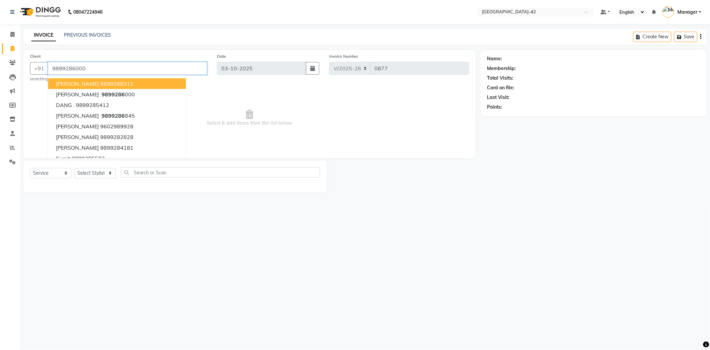
type input "9899286000"
select select "1: Object"
click at [521, 227] on div "08047224946 Select Location × Looks Golf Avenue, Gurgaon Sector-42 Default Pane…" at bounding box center [355, 175] width 710 height 350
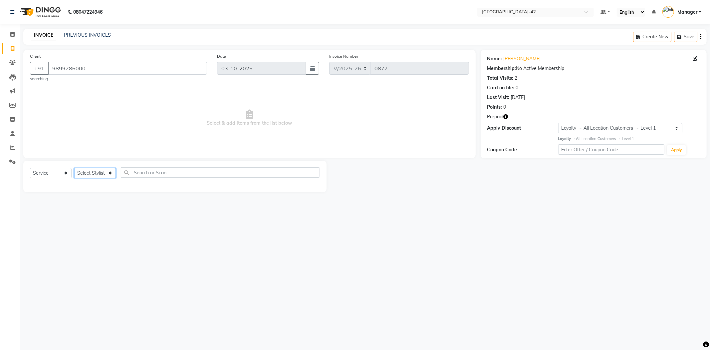
click at [104, 172] on select "Select Stylist Ajay Aman_Pdct Amjad_asst Ankit_asst Asif_BRB Basant_Pdct [PERSO…" at bounding box center [95, 173] width 42 height 10
select select "90268"
click at [74, 168] on select "Select Stylist Ajay Aman_Pdct Amjad_asst Ankit_asst Asif_BRB Basant_Pdct [PERSO…" at bounding box center [95, 173] width 42 height 10
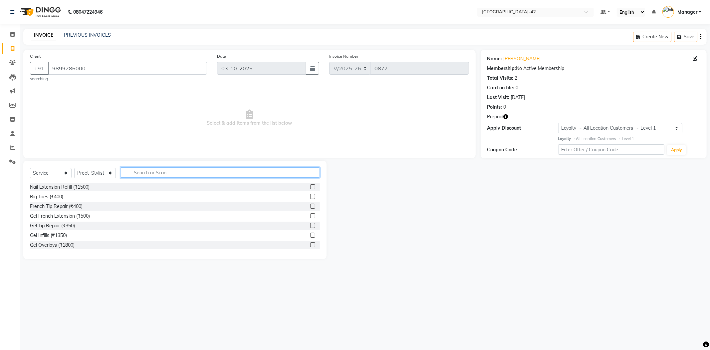
click at [142, 170] on input "text" at bounding box center [220, 172] width 199 height 10
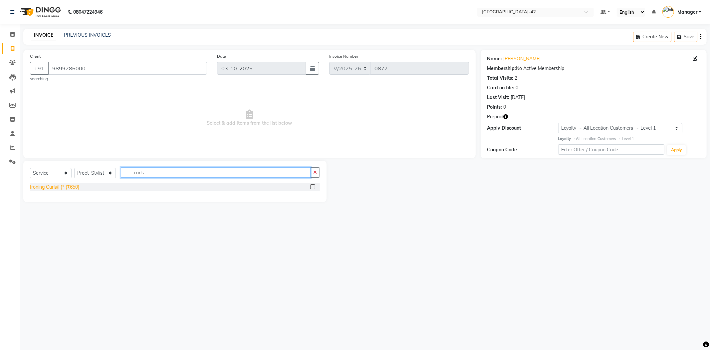
type input "curls"
drag, startPoint x: 68, startPoint y: 189, endPoint x: 93, endPoint y: 186, distance: 25.1
click at [68, 188] on div "Ironing Curls(F)* (₹650)" at bounding box center [54, 186] width 49 height 7
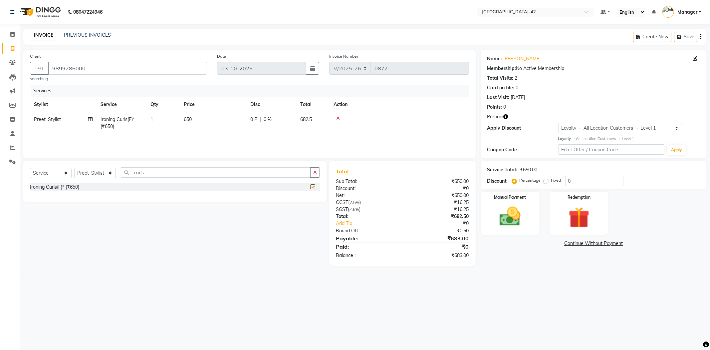
checkbox input "false"
click at [195, 118] on td "650" at bounding box center [213, 123] width 67 height 22
select select "90268"
click at [238, 119] on input "650" at bounding box center [244, 121] width 59 height 10
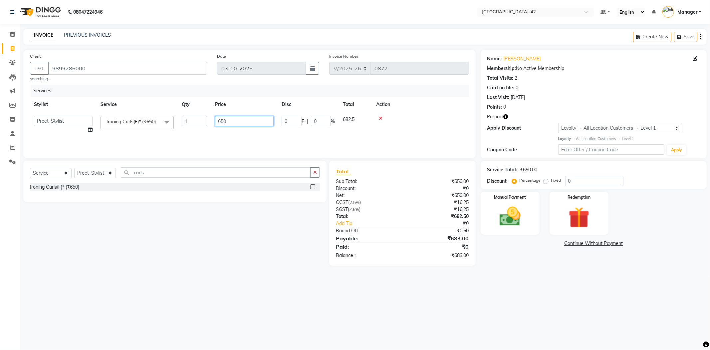
click at [238, 119] on input "650" at bounding box center [244, 121] width 59 height 10
type input "1500"
click at [308, 256] on div "Select Service Product Membership Package Voucher Prepaid Gift Card Select Styl…" at bounding box center [172, 212] width 308 height 105
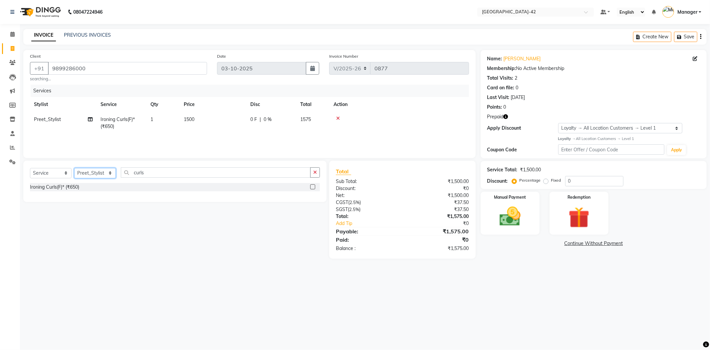
click at [114, 172] on select "Select Stylist Ajay Aman_Pdct Amjad_asst Ankit_asst Asif_BRB Basant_Pdct [PERSO…" at bounding box center [95, 173] width 42 height 10
select select "87964"
click at [74, 168] on select "Select Stylist Ajay Aman_Pdct Amjad_asst Ankit_asst Asif_BRB Basant_Pdct [PERSO…" at bounding box center [95, 173] width 42 height 10
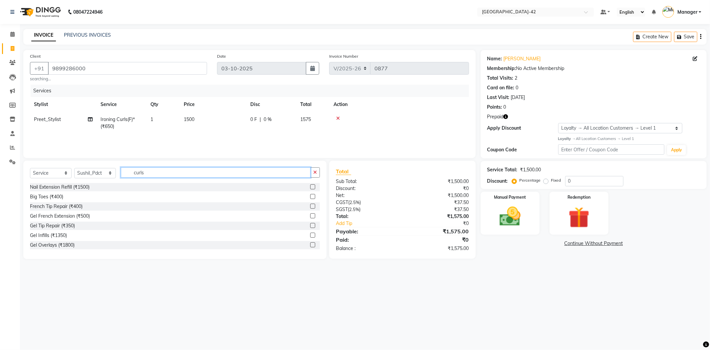
click at [146, 172] on input "curls" at bounding box center [216, 172] width 190 height 10
click at [146, 171] on input "curls" at bounding box center [216, 172] width 190 height 10
type input "shampoo"
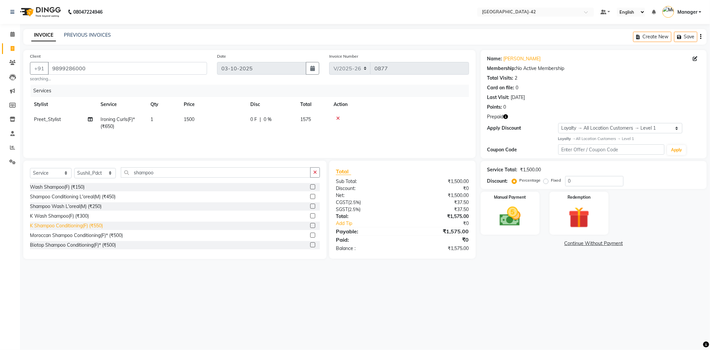
click at [73, 225] on div "K Shampoo Conditioning(F) (₹550)" at bounding box center [66, 225] width 73 height 7
checkbox input "false"
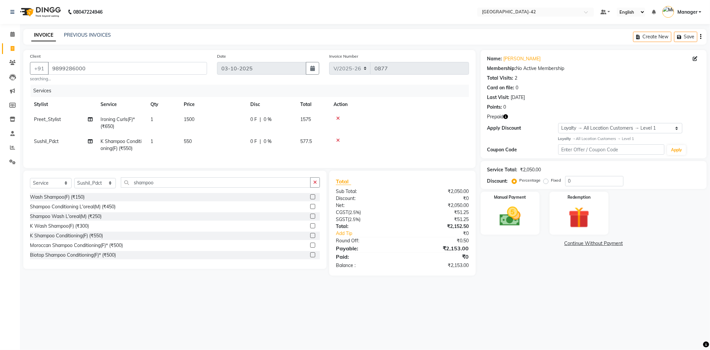
click at [191, 142] on span "550" at bounding box center [188, 141] width 8 height 6
select select "87964"
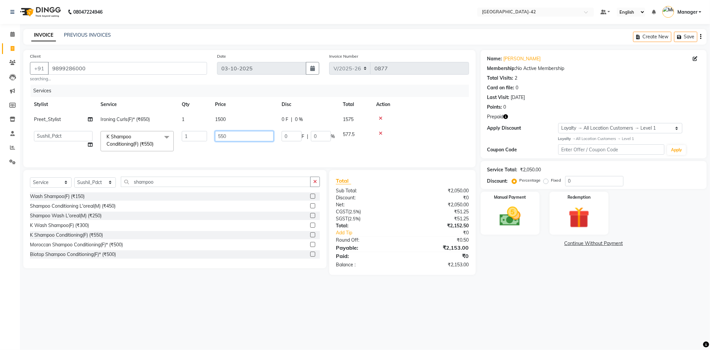
click at [233, 135] on input "550" at bounding box center [244, 136] width 59 height 10
click at [234, 135] on input "550" at bounding box center [244, 136] width 59 height 10
type input "600"
drag, startPoint x: 610, startPoint y: 317, endPoint x: 583, endPoint y: 268, distance: 55.6
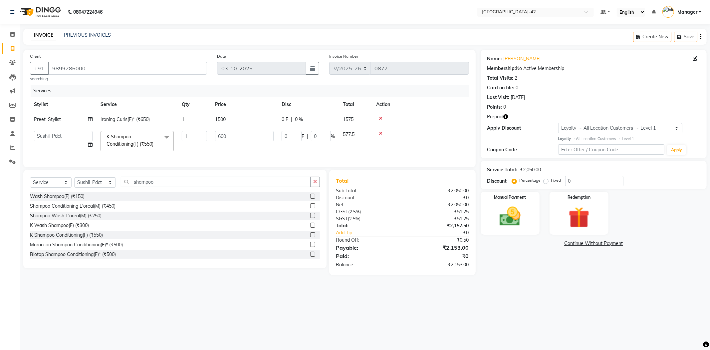
click at [610, 316] on div "08047224946 Select Location × Looks Golf Avenue, Gurgaon Sector-42 Default Pane…" at bounding box center [355, 175] width 710 height 350
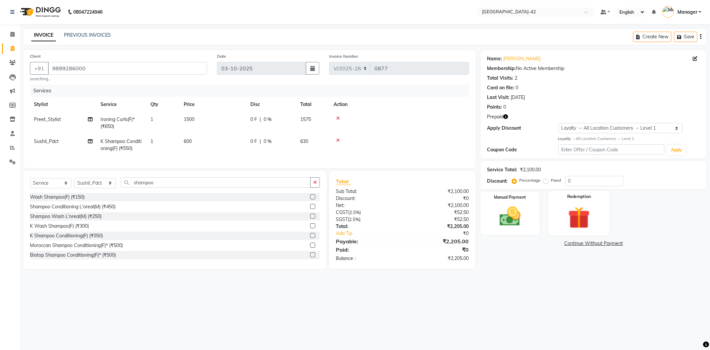
click at [575, 212] on img at bounding box center [579, 217] width 36 height 27
click at [540, 245] on span "Prepaid 2" at bounding box center [540, 244] width 22 height 8
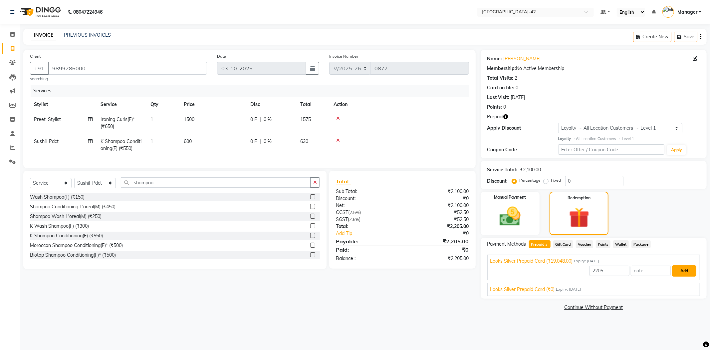
click at [689, 273] on button "Add" at bounding box center [684, 270] width 24 height 11
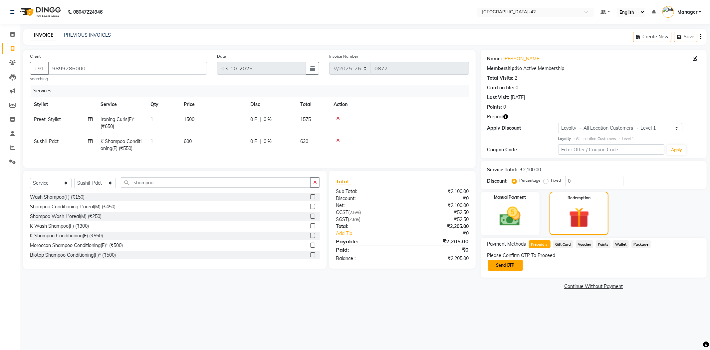
click at [496, 262] on button "Send OTP" at bounding box center [505, 264] width 35 height 11
click at [533, 270] on div "Confirm OTP" at bounding box center [593, 265] width 213 height 13
click at [530, 265] on input "text" at bounding box center [520, 265] width 67 height 10
click at [510, 264] on input "text" at bounding box center [520, 265] width 67 height 10
type input "7027"
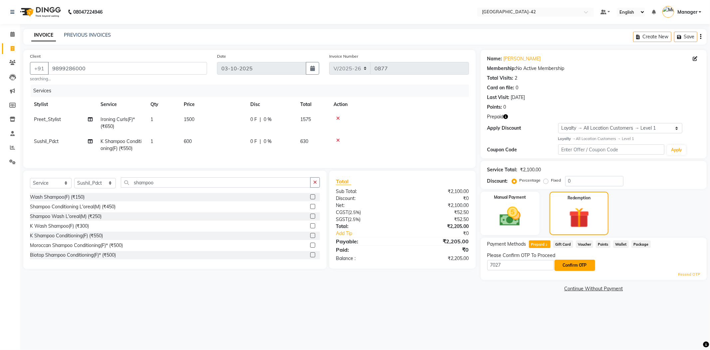
click at [569, 263] on button "Confirm OTP" at bounding box center [575, 264] width 41 height 11
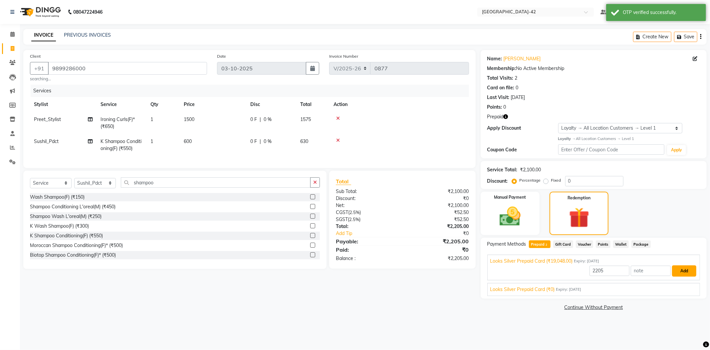
click at [676, 275] on button "Add" at bounding box center [684, 270] width 24 height 11
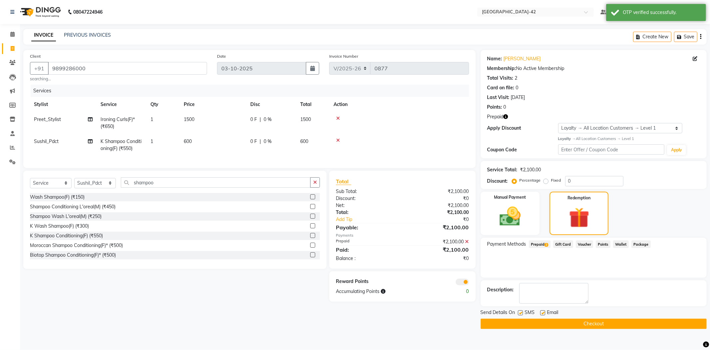
click at [610, 325] on button "Checkout" at bounding box center [594, 323] width 226 height 10
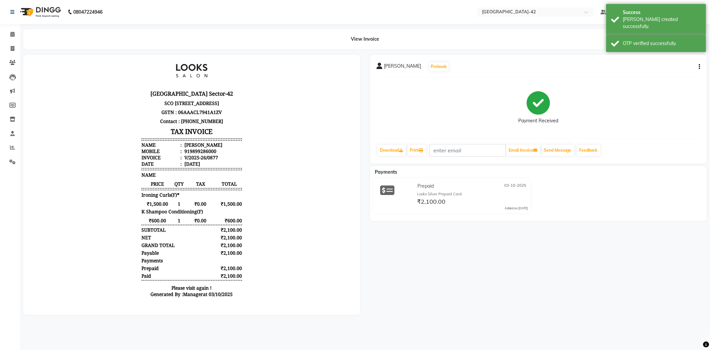
scroll to position [25, 0]
click at [13, 49] on icon at bounding box center [13, 48] width 4 height 5
select select "8692"
select select "service"
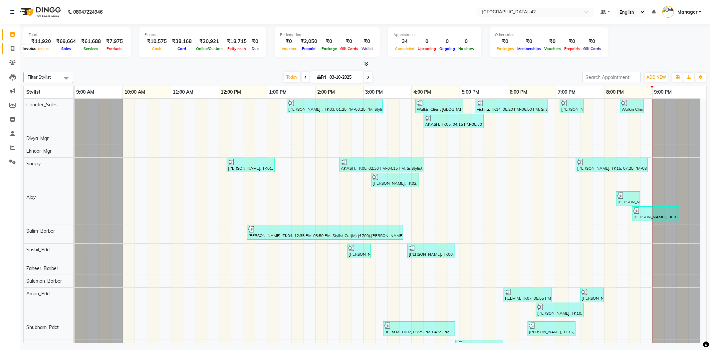
click at [9, 48] on span at bounding box center [13, 49] width 12 height 8
select select "8692"
select select "service"
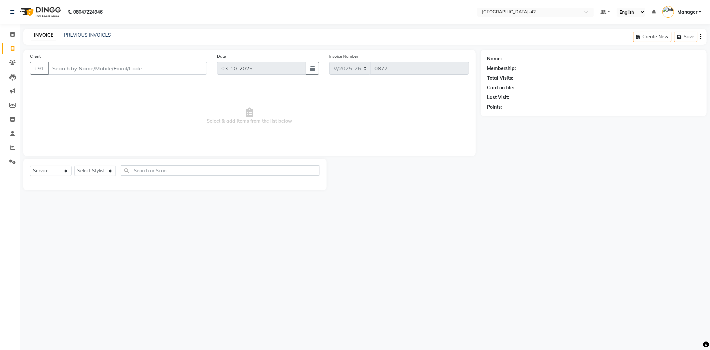
click at [93, 69] on input "Client" at bounding box center [127, 68] width 159 height 13
type input "9810073847"
select select "1: Object"
click at [101, 171] on select "Select Stylist Ajay Aman_Pdct Amjad_asst Ankit_asst Asif_BRB Basant_Pdct [PERSO…" at bounding box center [95, 173] width 42 height 10
select select "90268"
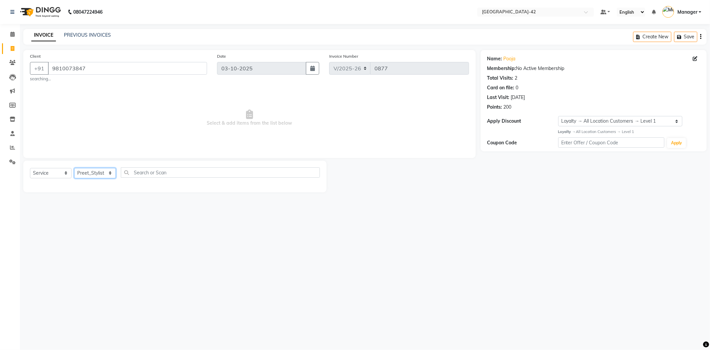
click at [74, 168] on select "Select Stylist Ajay Aman_Pdct Amjad_asst Ankit_asst Asif_BRB Basant_Pdct [PERSO…" at bounding box center [95, 173] width 42 height 10
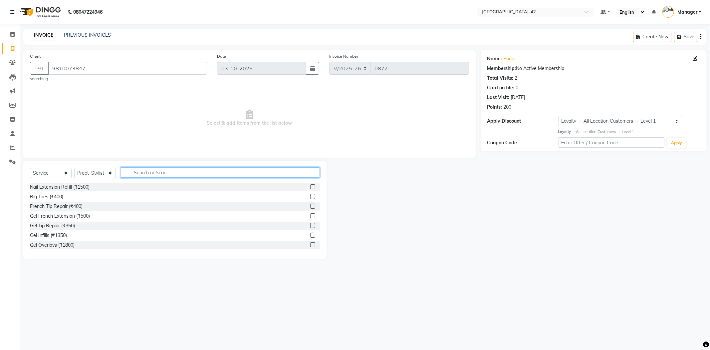
click at [177, 171] on input "text" at bounding box center [220, 172] width 199 height 10
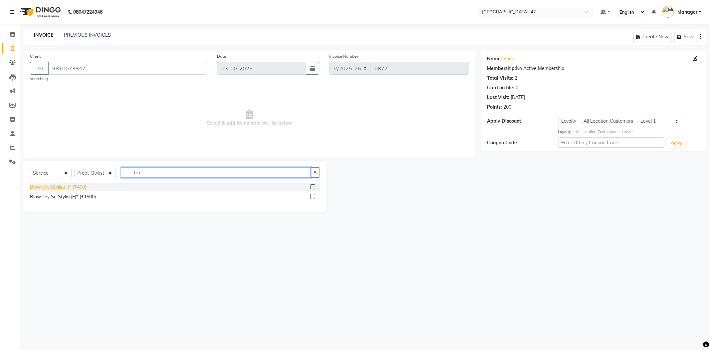
type input "blo"
click at [66, 188] on div "Blow Dry Stylist(F)* (₹400)" at bounding box center [58, 186] width 56 height 7
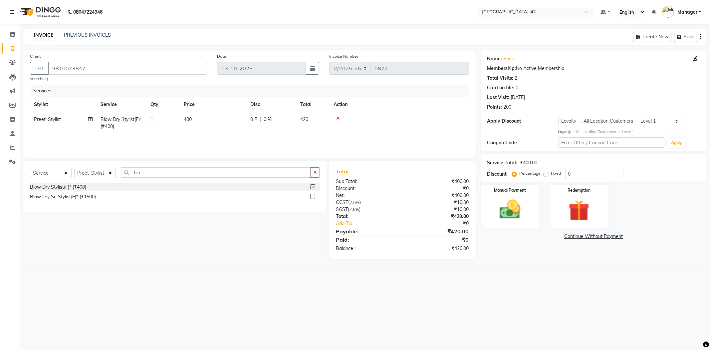
checkbox input "false"
click at [188, 117] on span "400" at bounding box center [188, 119] width 8 height 6
select select "90268"
click at [232, 122] on input "400" at bounding box center [244, 121] width 59 height 10
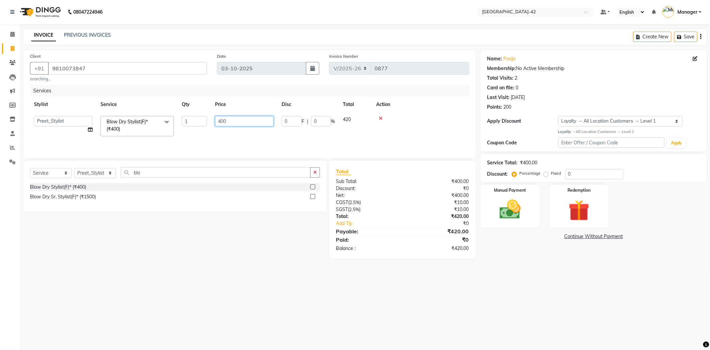
click at [232, 122] on input "400" at bounding box center [244, 121] width 59 height 10
type input "850"
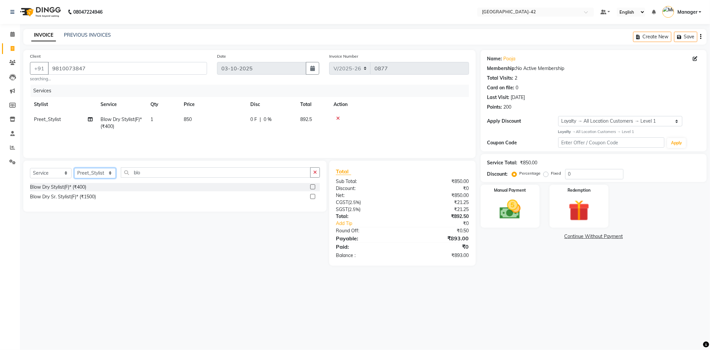
click at [103, 171] on select "Select Stylist Ajay Aman_Pdct Amjad_asst Ankit_asst Asif_BRB Basant_Pdct Bhupes…" at bounding box center [95, 173] width 42 height 10
select select "87973"
click at [74, 168] on select "Select Stylist Ajay Aman_Pdct Amjad_asst Ankit_asst Asif_BRB Basant_Pdct Bhupes…" at bounding box center [95, 173] width 42 height 10
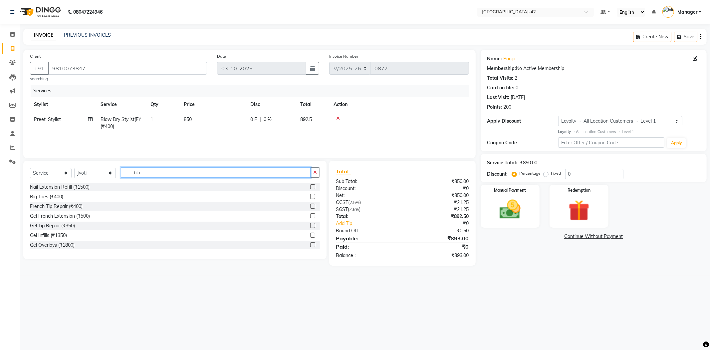
click at [166, 175] on input "blo" at bounding box center [216, 172] width 190 height 10
click at [166, 174] on input "blo" at bounding box center [216, 172] width 190 height 10
type input "eyeb"
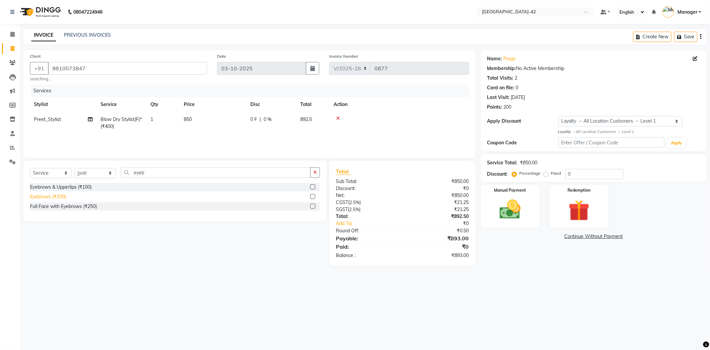
click at [51, 197] on div "Eyebrows (₹200)" at bounding box center [48, 196] width 36 height 7
checkbox input "false"
drag, startPoint x: 194, startPoint y: 142, endPoint x: 208, endPoint y: 142, distance: 14.0
click at [194, 142] on td "200" at bounding box center [213, 141] width 67 height 15
select select "87973"
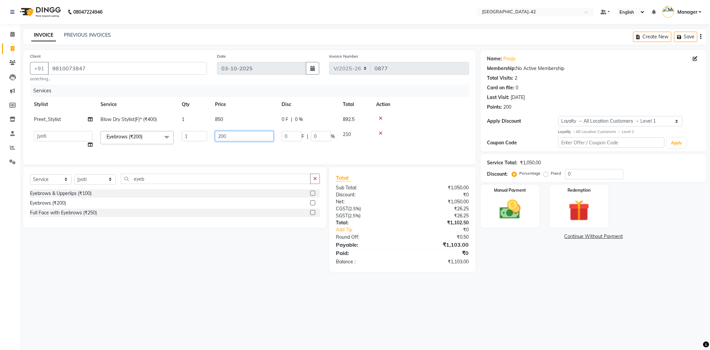
click at [227, 138] on input "200" at bounding box center [244, 136] width 59 height 10
click at [229, 137] on input "200" at bounding box center [244, 136] width 59 height 10
click at [245, 136] on input "200" at bounding box center [244, 136] width 59 height 10
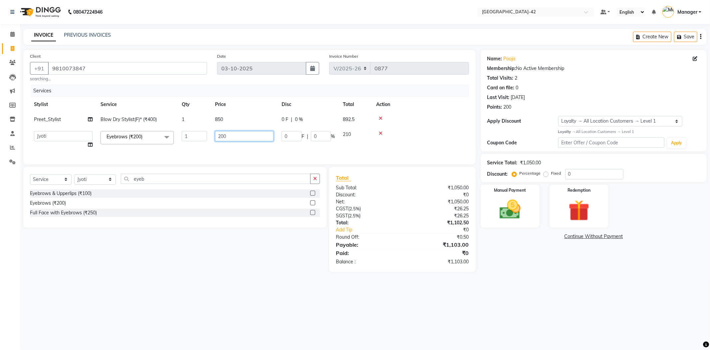
click at [245, 136] on input "200" at bounding box center [244, 136] width 59 height 10
type input "100"
click at [153, 292] on div "08047224946 Select Location × Looks Golf Avenue, Gurgaon Sector-42 Default Pane…" at bounding box center [355, 175] width 710 height 350
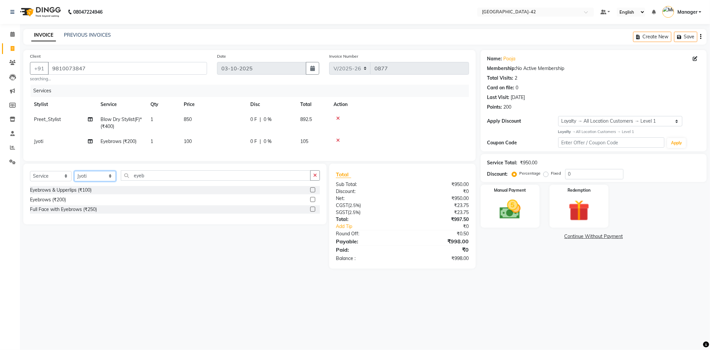
click at [105, 180] on select "Select Stylist Ajay Aman_Pdct Amjad_asst Ankit_asst Asif_BRB Basant_Pdct Bhupes…" at bounding box center [95, 176] width 42 height 10
click at [104, 181] on select "Select Stylist Ajay Aman_Pdct Amjad_asst Ankit_asst Asif_BRB Basant_Pdct Bhupes…" at bounding box center [95, 176] width 42 height 10
select select "87971"
click at [74, 176] on select "Select Stylist Ajay Aman_Pdct Amjad_asst Ankit_asst Asif_BRB Basant_Pdct Bhupes…" at bounding box center [95, 176] width 42 height 10
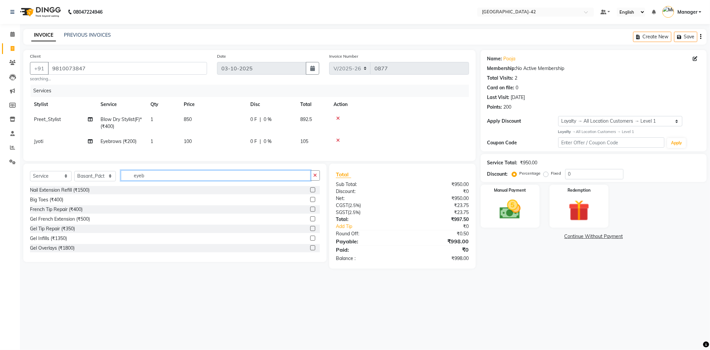
click at [151, 177] on input "eyeb" at bounding box center [216, 175] width 190 height 10
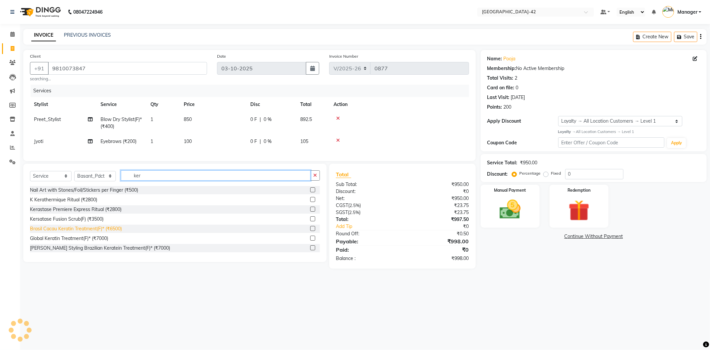
type input "ker"
click at [115, 232] on div "Brasil Cacau Keratin Treatment(F)* (₹6500)" at bounding box center [76, 228] width 92 height 7
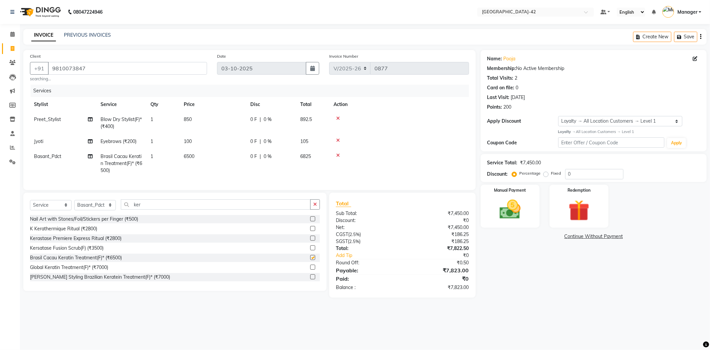
checkbox input "false"
click at [198, 155] on td "6500" at bounding box center [213, 163] width 67 height 29
select select "87971"
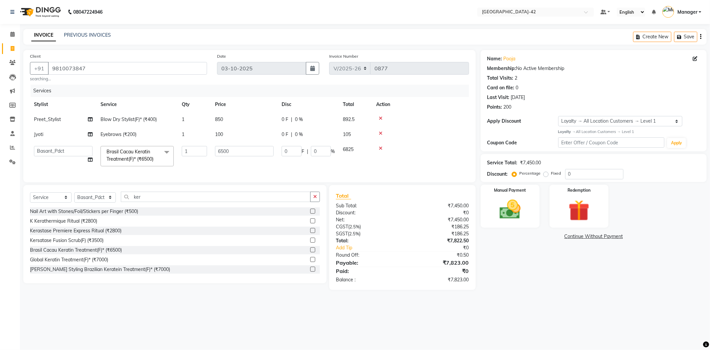
click at [381, 147] on icon at bounding box center [381, 148] width 4 height 5
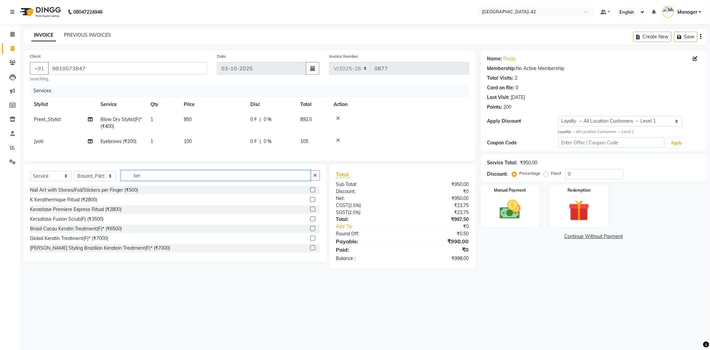
click at [165, 178] on input "ker" at bounding box center [216, 175] width 190 height 10
click at [166, 178] on input "ker" at bounding box center [216, 175] width 190 height 10
type input "shampoo"
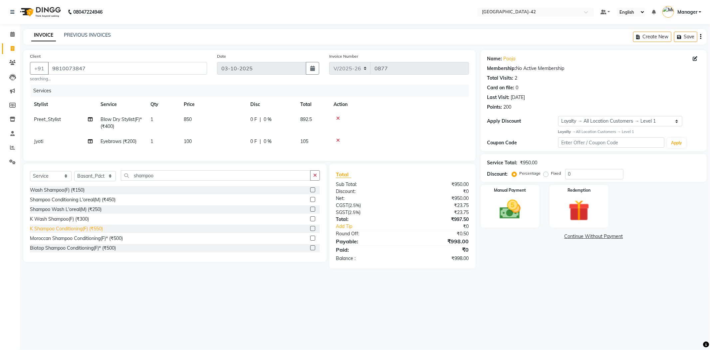
click at [85, 232] on div "K Shampoo Conditioning(F) (₹550)" at bounding box center [66, 228] width 73 height 7
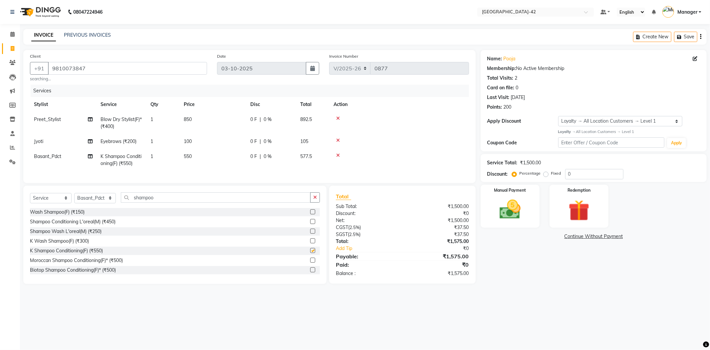
checkbox input "false"
click at [192, 155] on td "550" at bounding box center [213, 160] width 67 height 22
select select "87971"
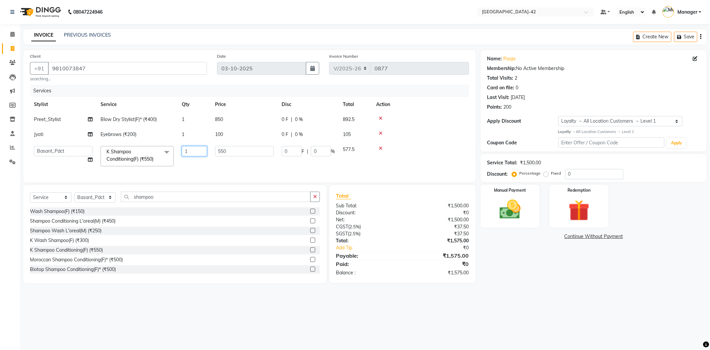
click at [194, 155] on input "1" at bounding box center [194, 151] width 25 height 10
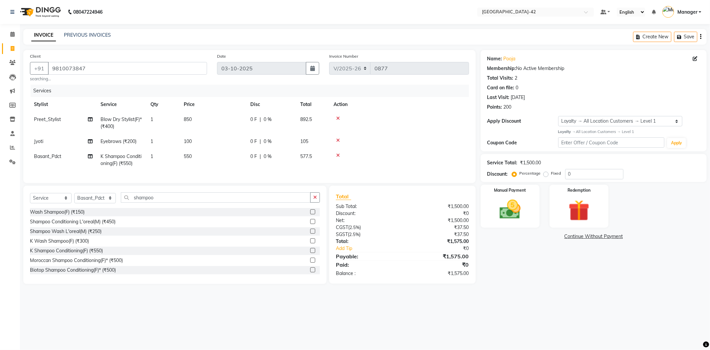
click at [252, 150] on td "0 F | 0 %" at bounding box center [271, 160] width 50 height 22
select select "87971"
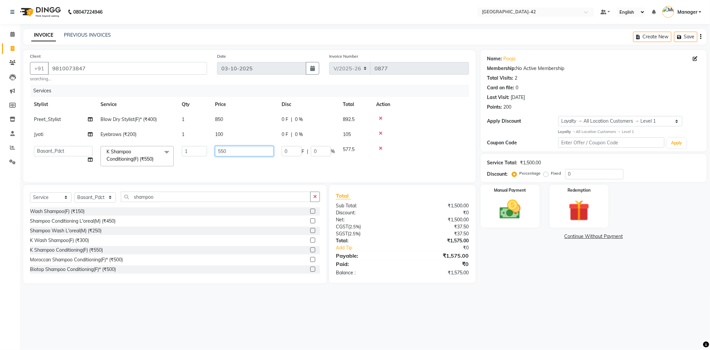
click at [237, 150] on input "550" at bounding box center [244, 151] width 59 height 10
type input "600"
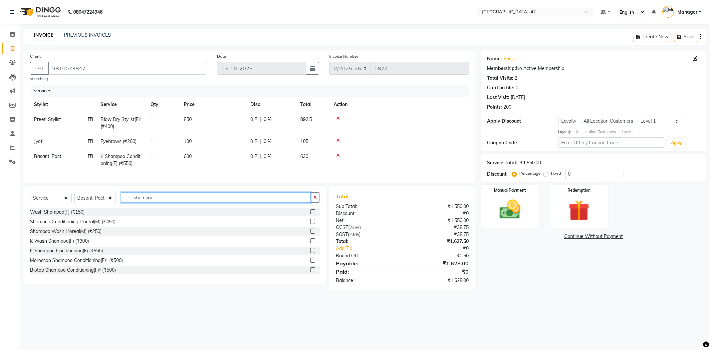
click at [171, 202] on input "shampoo" at bounding box center [216, 197] width 190 height 10
click at [172, 202] on input "shampoo" at bounding box center [216, 197] width 190 height 10
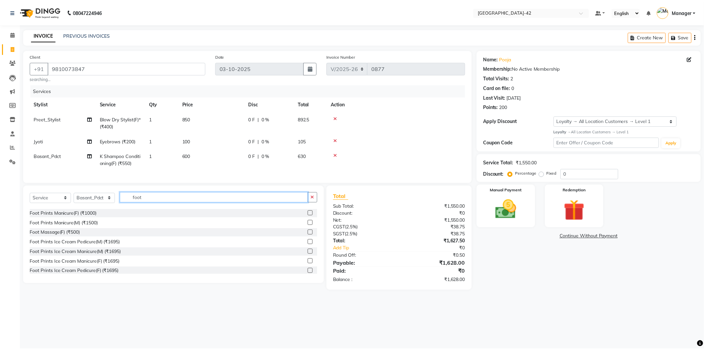
scroll to position [49, 0]
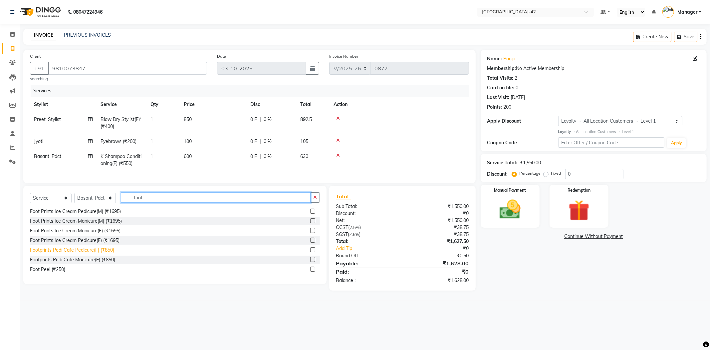
type input "foot"
click at [102, 253] on div "Footprints Pedi Cafe Pedicure(F) (₹850)" at bounding box center [72, 249] width 84 height 7
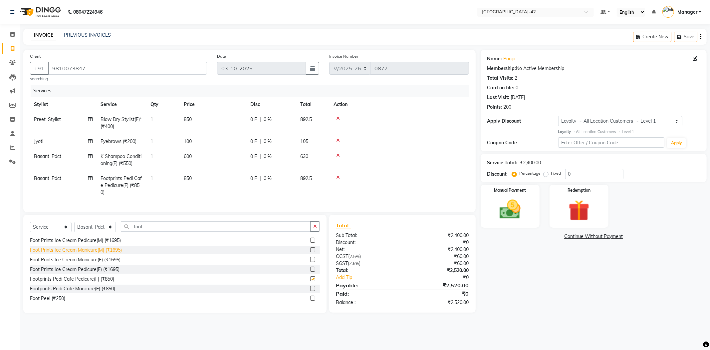
checkbox input "false"
click at [595, 323] on main "INVOICE PREVIOUS INVOICES Create New Save Client +91 9810073847 searching... Da…" at bounding box center [365, 176] width 690 height 294
click at [605, 176] on input "0" at bounding box center [594, 174] width 58 height 10
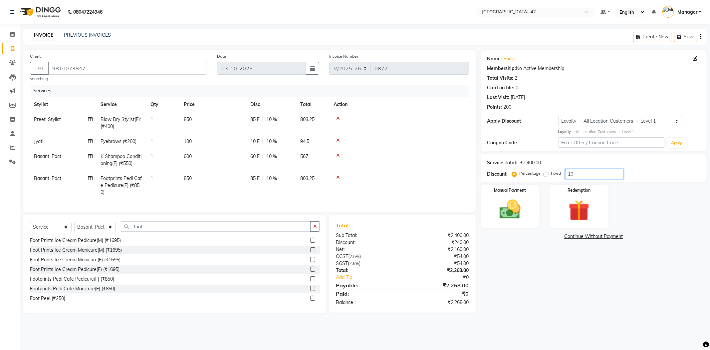
type input "10"
click at [558, 322] on main "INVOICE PREVIOUS INVOICES Create New Save Client +91 9810073847 searching... Da…" at bounding box center [365, 176] width 690 height 294
click at [523, 206] on img at bounding box center [510, 209] width 36 height 25
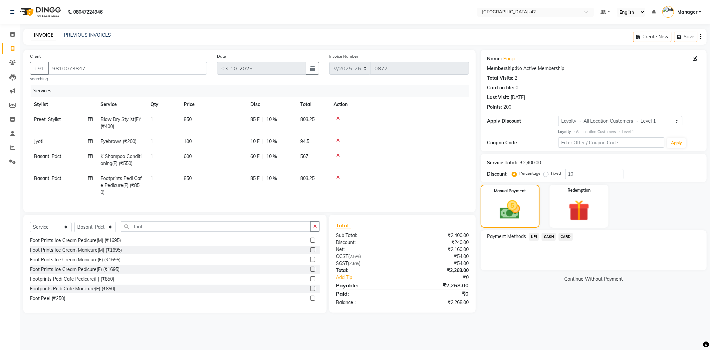
drag, startPoint x: 533, startPoint y: 236, endPoint x: 563, endPoint y: 241, distance: 30.5
click at [535, 236] on span "UPI" at bounding box center [534, 237] width 10 height 8
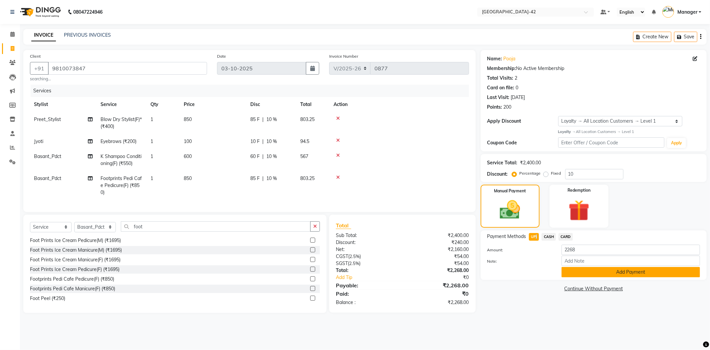
click at [661, 270] on button "Add Payment" at bounding box center [631, 272] width 138 height 10
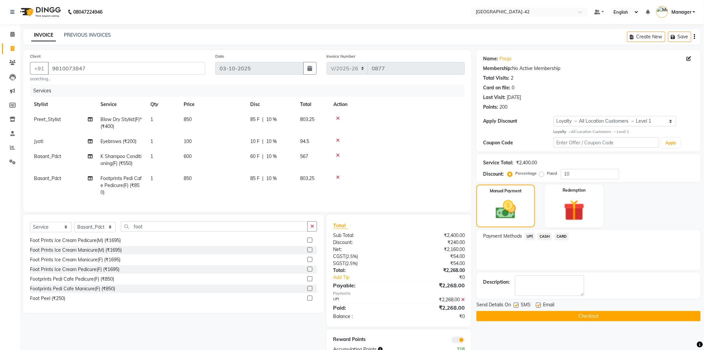
click at [618, 314] on button "Checkout" at bounding box center [589, 316] width 224 height 10
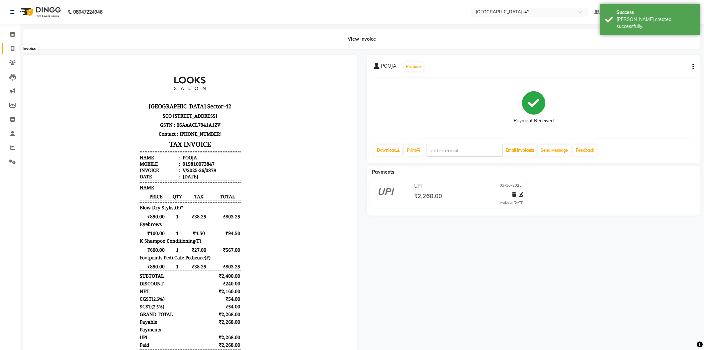
click at [13, 46] on icon at bounding box center [13, 48] width 4 height 5
select select "service"
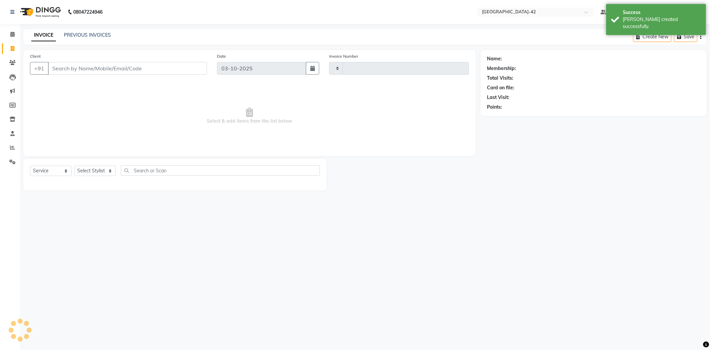
type input "0879"
select select "8692"
click at [12, 45] on span at bounding box center [13, 49] width 12 height 8
select select "service"
type input "0879"
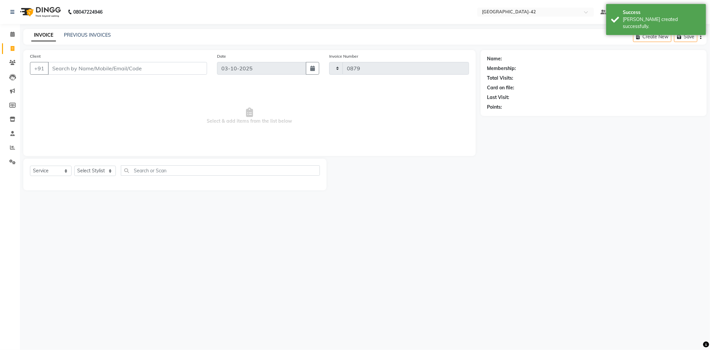
select select "8692"
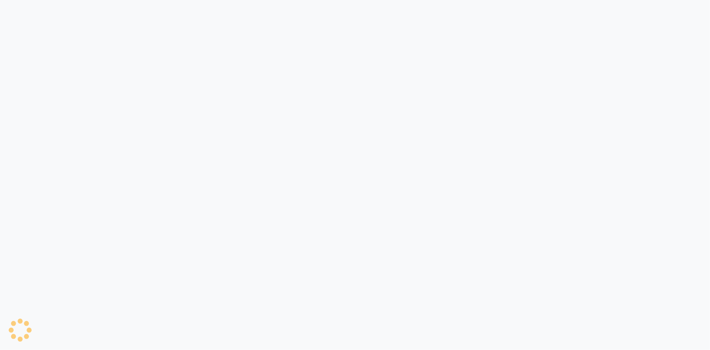
select select "8692"
select select "service"
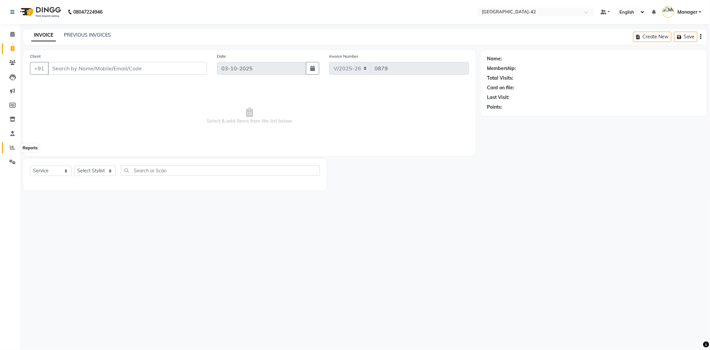
drag, startPoint x: 12, startPoint y: 145, endPoint x: 15, endPoint y: 146, distance: 3.3
click at [12, 145] on icon at bounding box center [12, 147] width 5 height 5
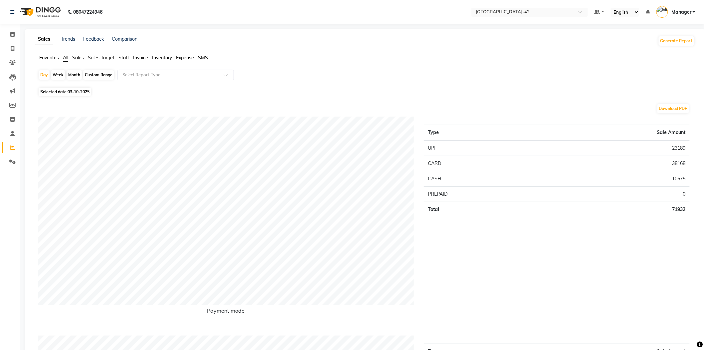
click at [127, 59] on span "Staff" at bounding box center [124, 58] width 11 height 6
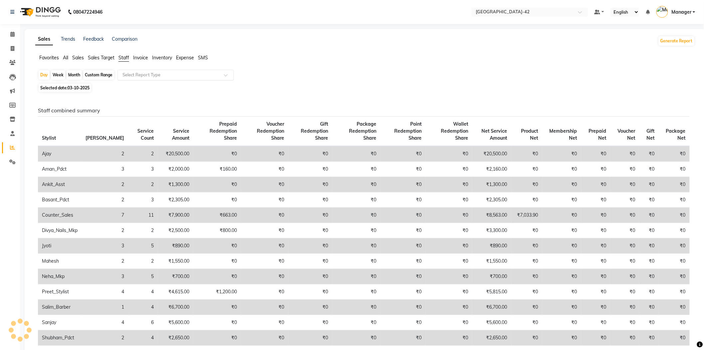
click at [203, 75] on input "text" at bounding box center [169, 75] width 96 height 7
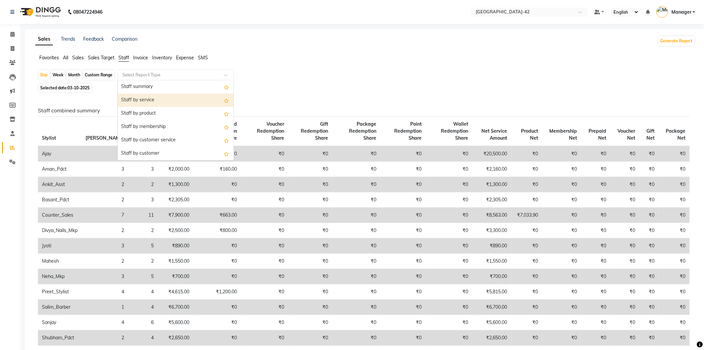
click at [172, 101] on div "Staff by service" at bounding box center [176, 100] width 116 height 13
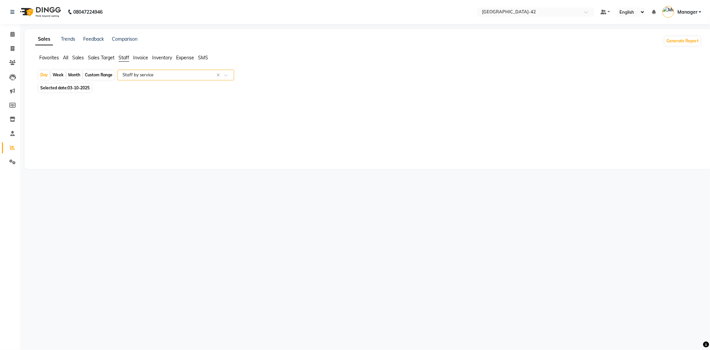
select select "full_report"
select select "csv"
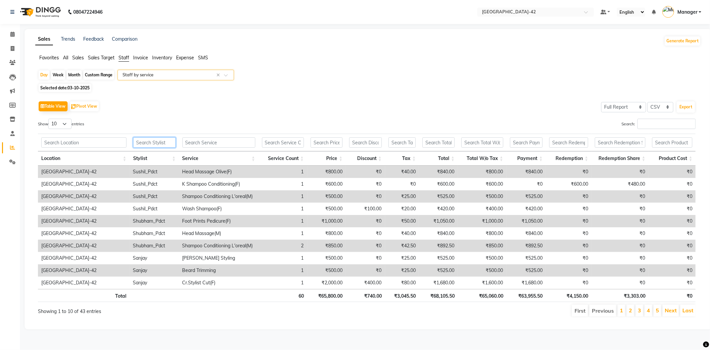
click at [158, 142] on input "text" at bounding box center [154, 142] width 43 height 10
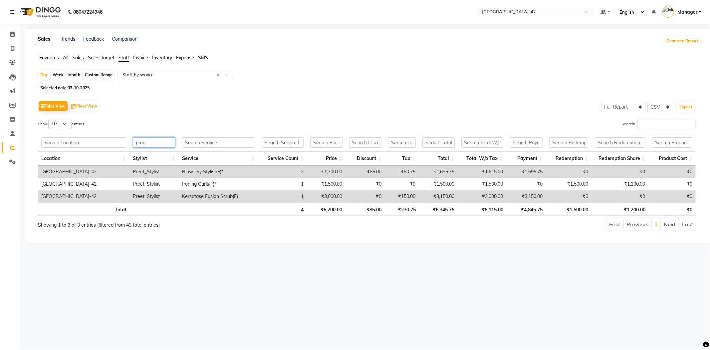
type input "preet"
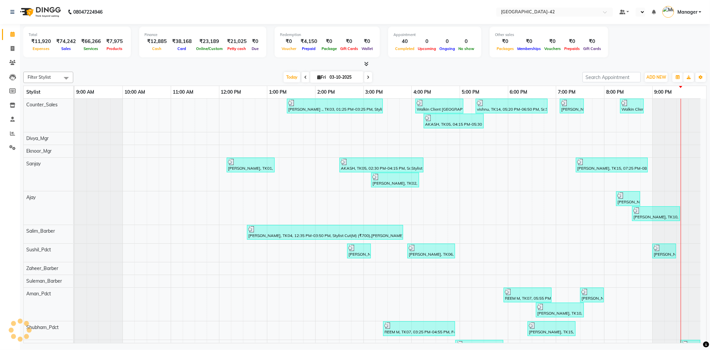
select select "en"
click at [12, 134] on icon at bounding box center [12, 133] width 5 height 5
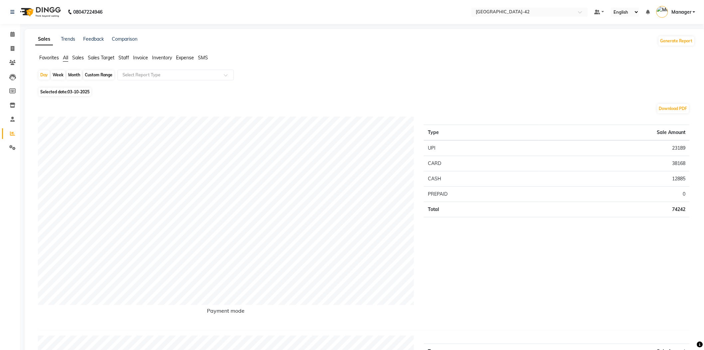
click at [123, 55] on span "Staff" at bounding box center [124, 58] width 11 height 6
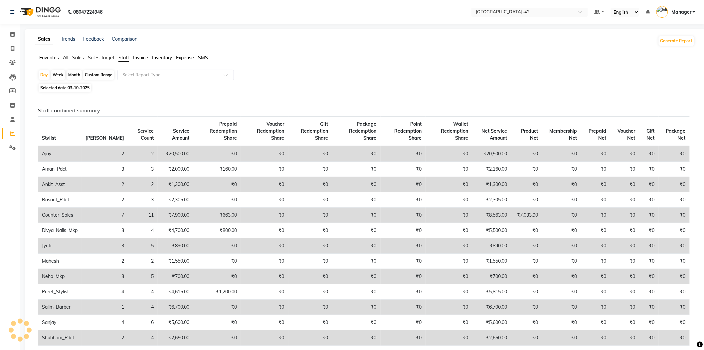
click at [170, 66] on div "Favorites All Sales Sales Target Staff Invoice Inventory Expense SMS" at bounding box center [365, 60] width 670 height 13
click at [174, 72] on input "text" at bounding box center [169, 75] width 96 height 7
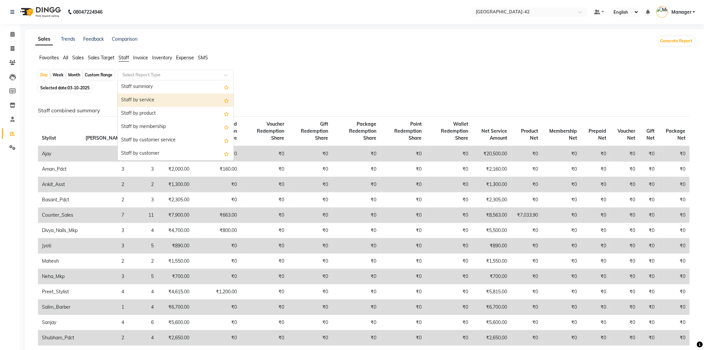
click at [178, 104] on div "Staff by service" at bounding box center [176, 100] width 116 height 13
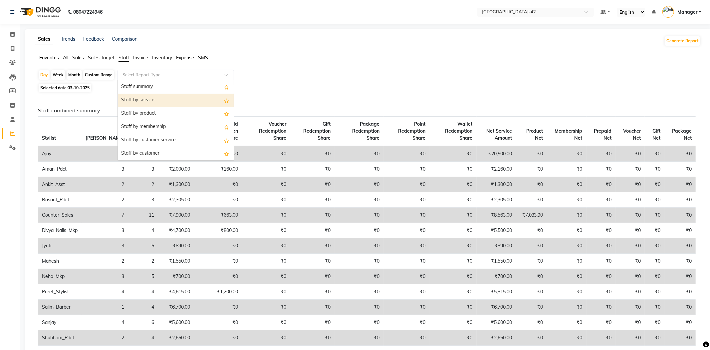
select select "full_report"
select select "csv"
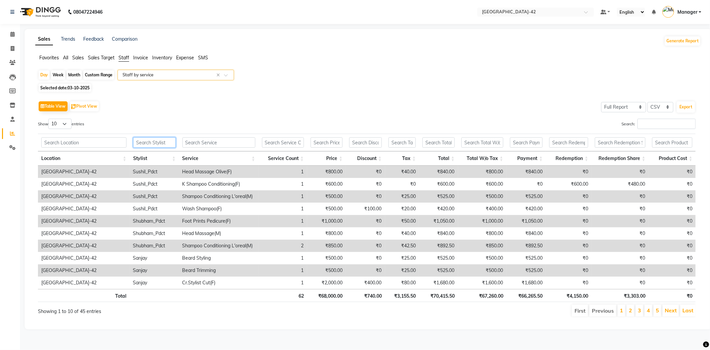
click at [166, 142] on input "text" at bounding box center [154, 142] width 43 height 10
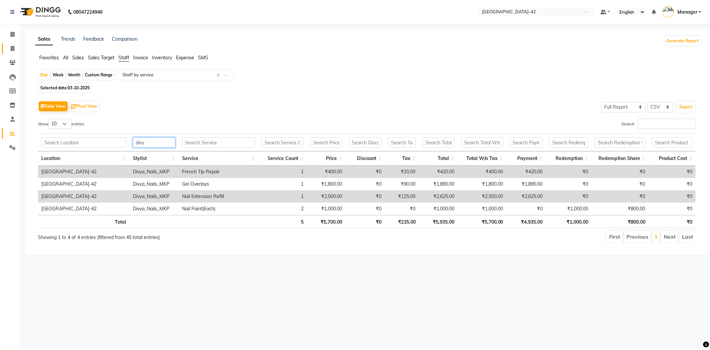
type input "divy"
click at [14, 47] on icon at bounding box center [13, 48] width 4 height 5
select select "8692"
select select "service"
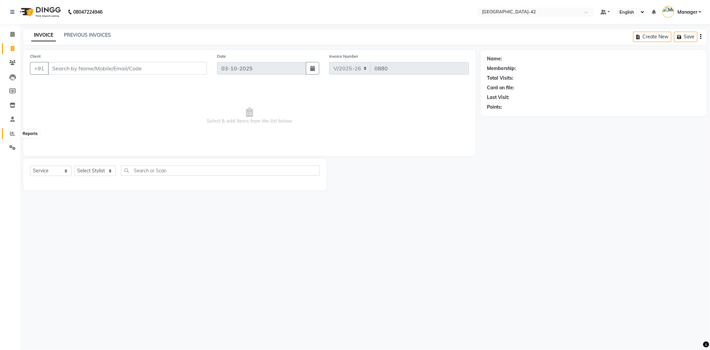
click at [13, 132] on icon at bounding box center [12, 133] width 5 height 5
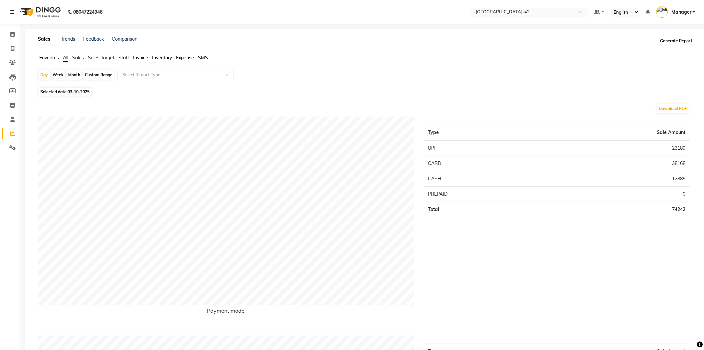
click at [671, 40] on button "Generate Report" at bounding box center [677, 40] width 36 height 9
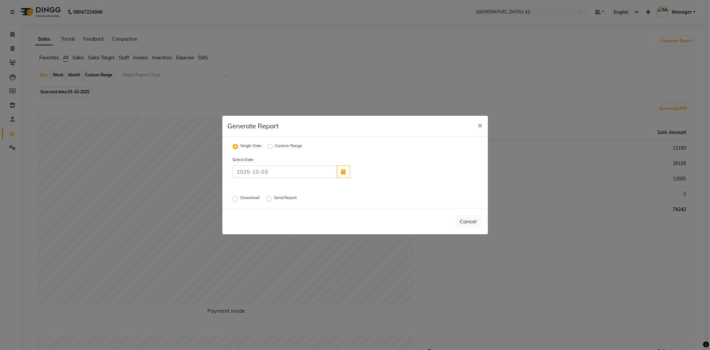
click at [241, 198] on label "Download" at bounding box center [251, 198] width 20 height 8
click at [234, 198] on input "Download" at bounding box center [236, 198] width 5 height 5
radio input "true"
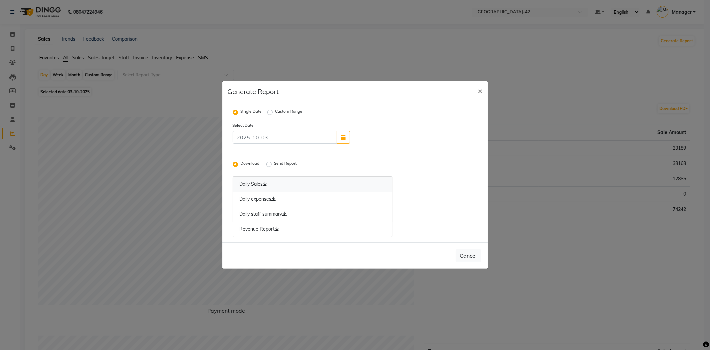
click at [268, 184] on icon at bounding box center [265, 183] width 5 height 5
click at [276, 199] on icon at bounding box center [274, 198] width 5 height 5
click at [286, 215] on icon at bounding box center [284, 213] width 5 height 5
click at [279, 228] on icon at bounding box center [277, 228] width 5 height 5
click at [274, 164] on label "Send Report" at bounding box center [286, 164] width 24 height 8
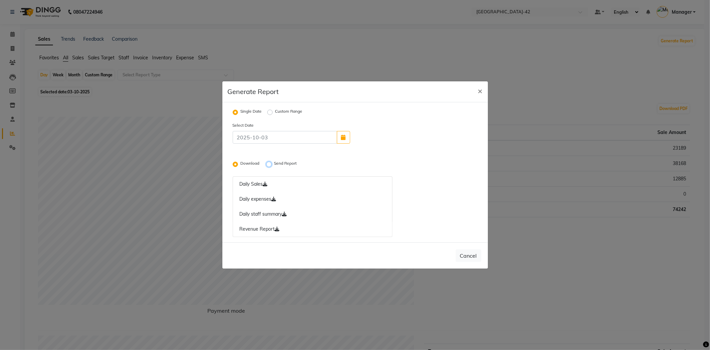
click at [271, 164] on input "Send Report" at bounding box center [270, 164] width 5 height 5
radio input "true"
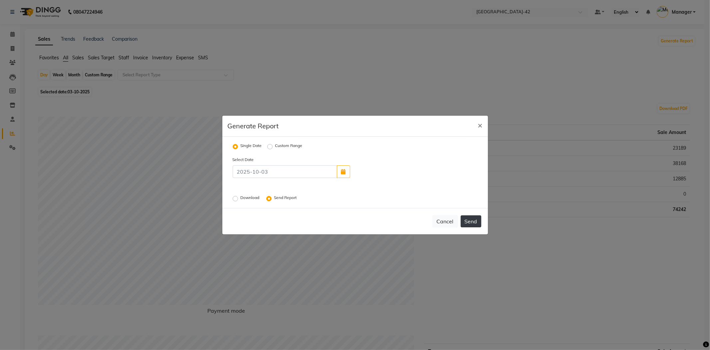
click at [474, 220] on button "Send" at bounding box center [471, 221] width 21 height 12
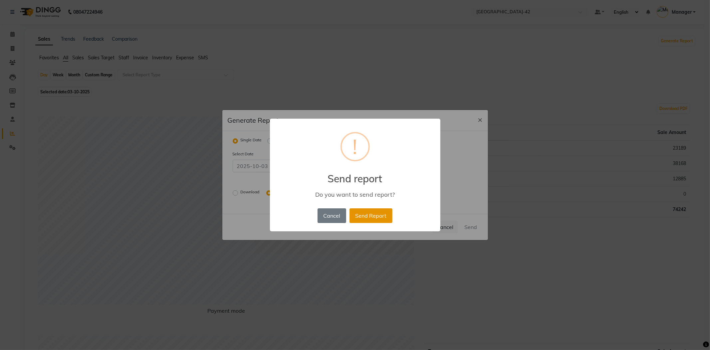
click at [367, 211] on button "Send Report" at bounding box center [371, 215] width 43 height 15
